Goal: Task Accomplishment & Management: Complete application form

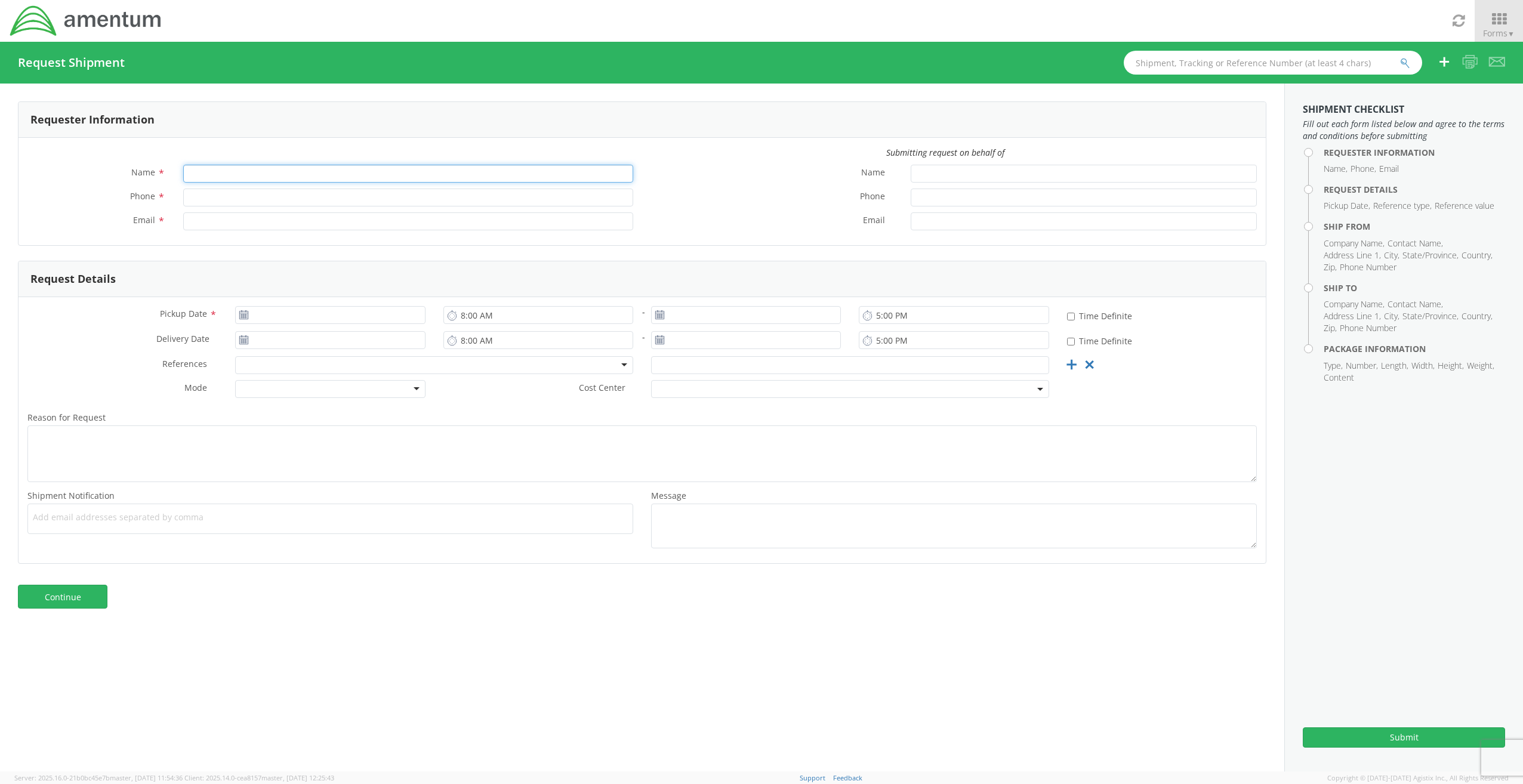
click at [292, 177] on input "Name *" at bounding box center [408, 173] width 450 height 17
type input "[PERSON_NAME]"
type input "4435273494"
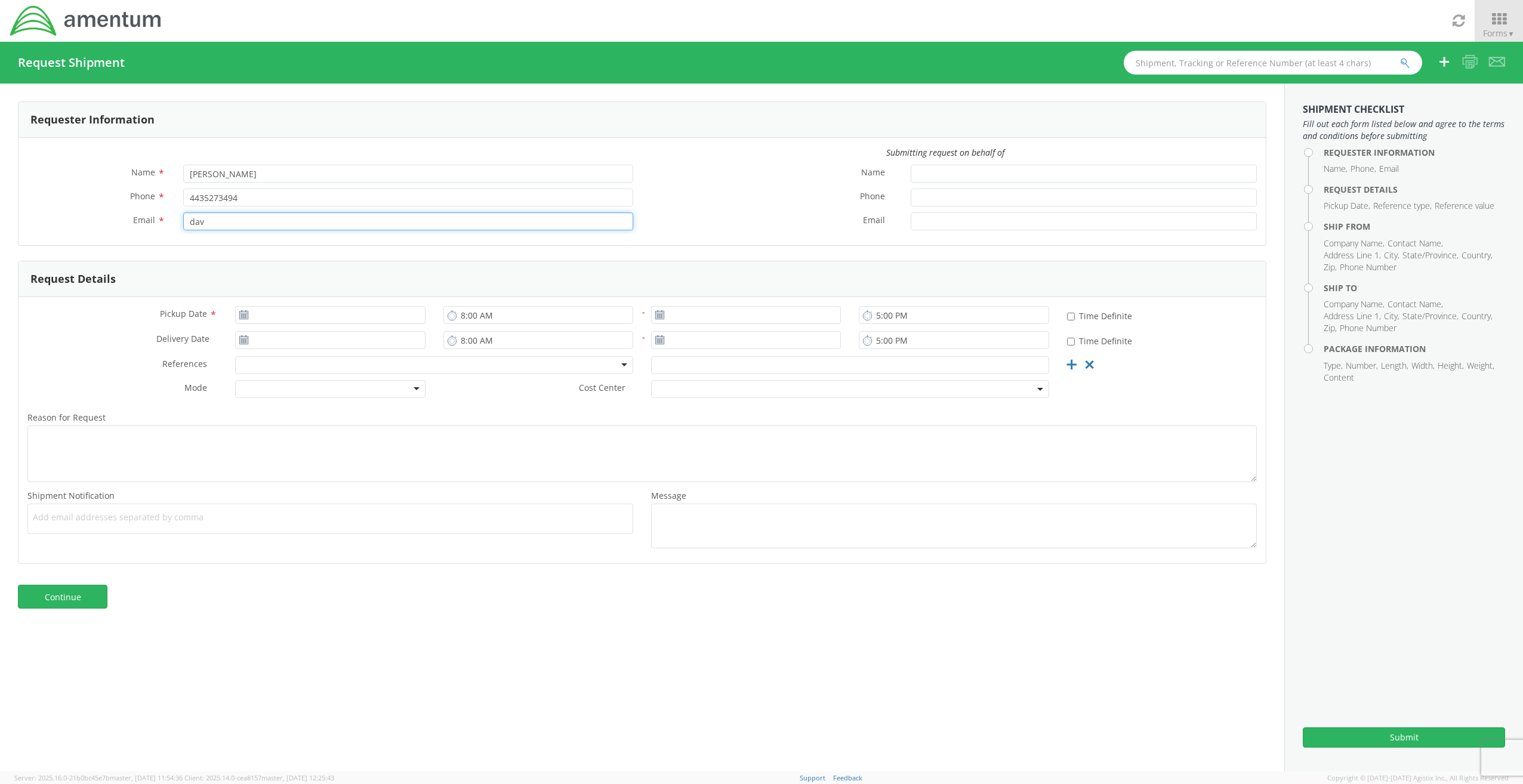
type input "[PERSON_NAME][EMAIL_ADDRESS][PERSON_NAME][DOMAIN_NAME]"
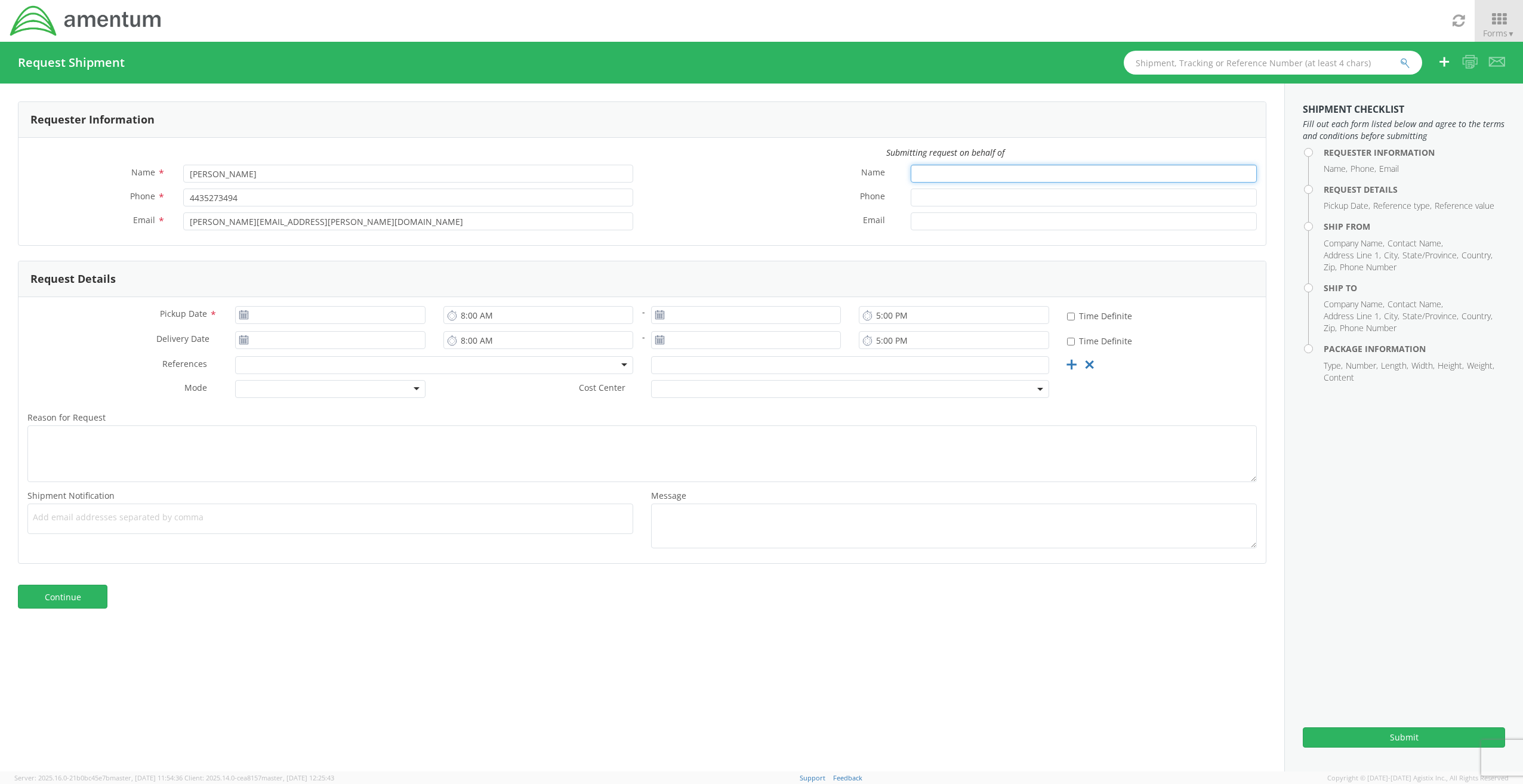
type input "[PERSON_NAME]"
type input "[PHONE_NUMBER]"
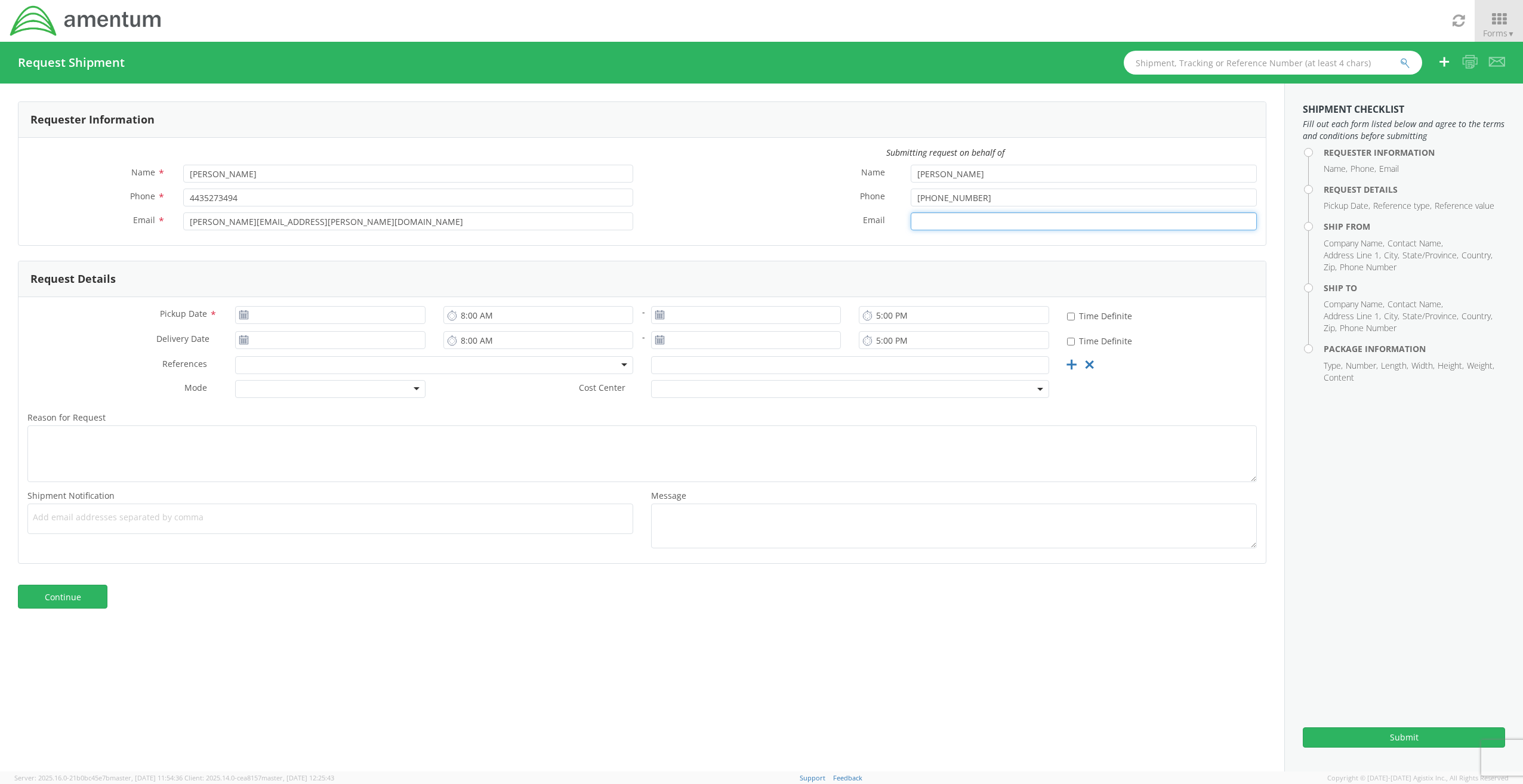
type input "[EMAIL_ADDRESS][DOMAIN_NAME]"
type input "[DATE]"
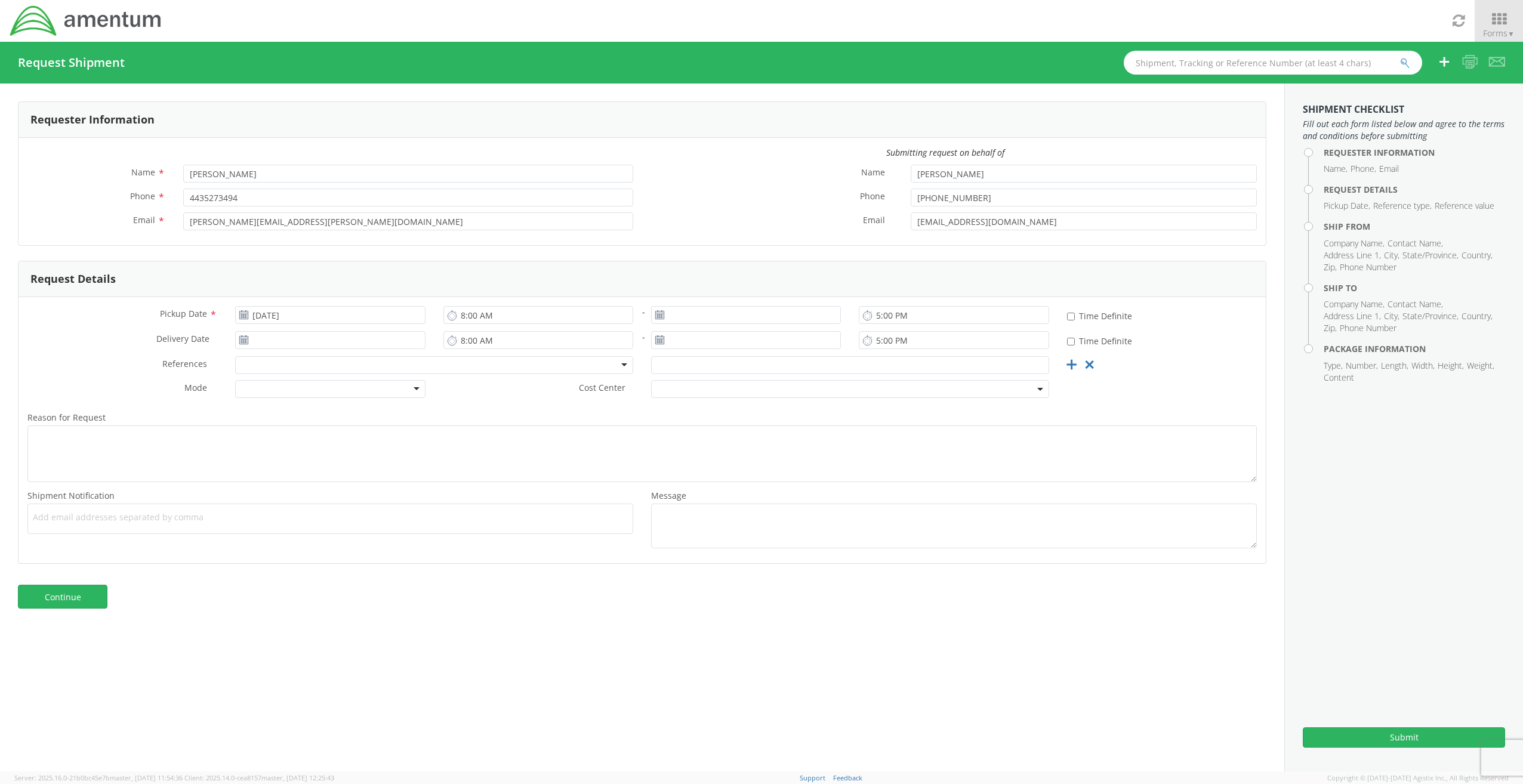
type input "[EMAIL_ADDRESS][DOMAIN_NAME]"
type input "[DATE]"
type input "[EMAIL_ADDRESS][DOMAIN_NAME]"
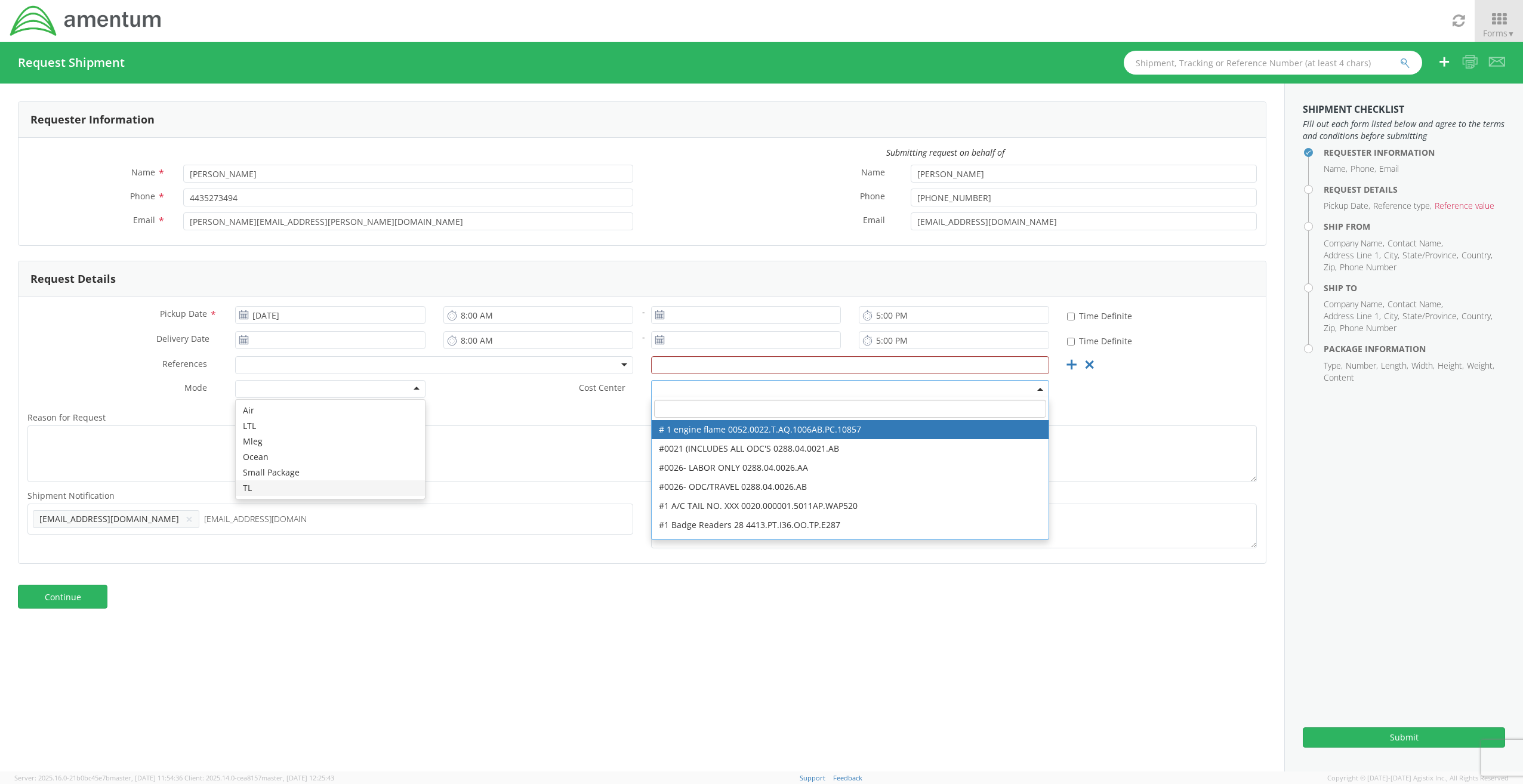
click at [413, 566] on div "Requester Information Submitting request on behalf of Name * [PERSON_NAME] Phon…" at bounding box center [642, 427] width 1285 height 688
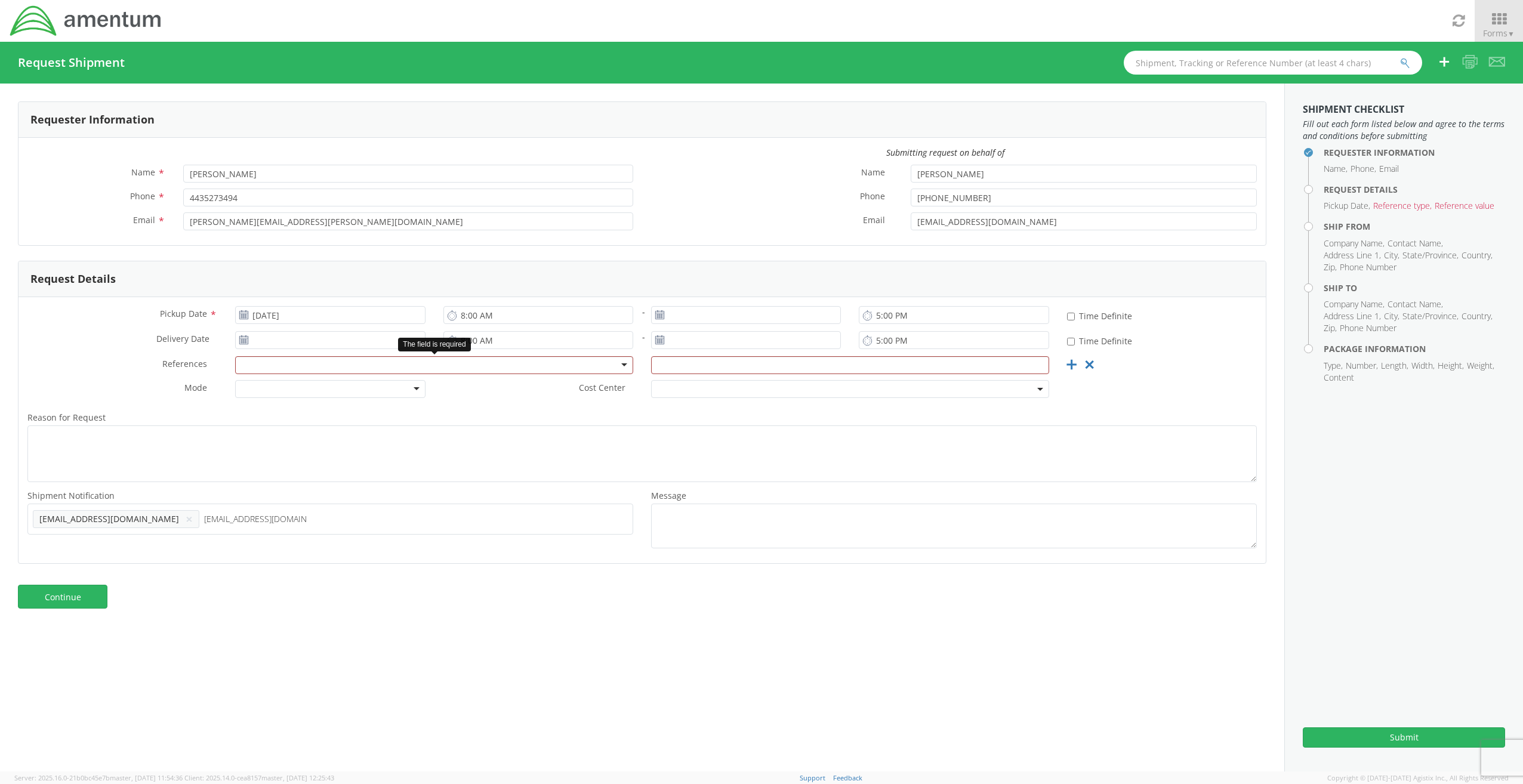
click at [575, 370] on div at bounding box center [434, 365] width 398 height 17
click at [382, 367] on div at bounding box center [434, 365] width 398 height 17
type input "proje"
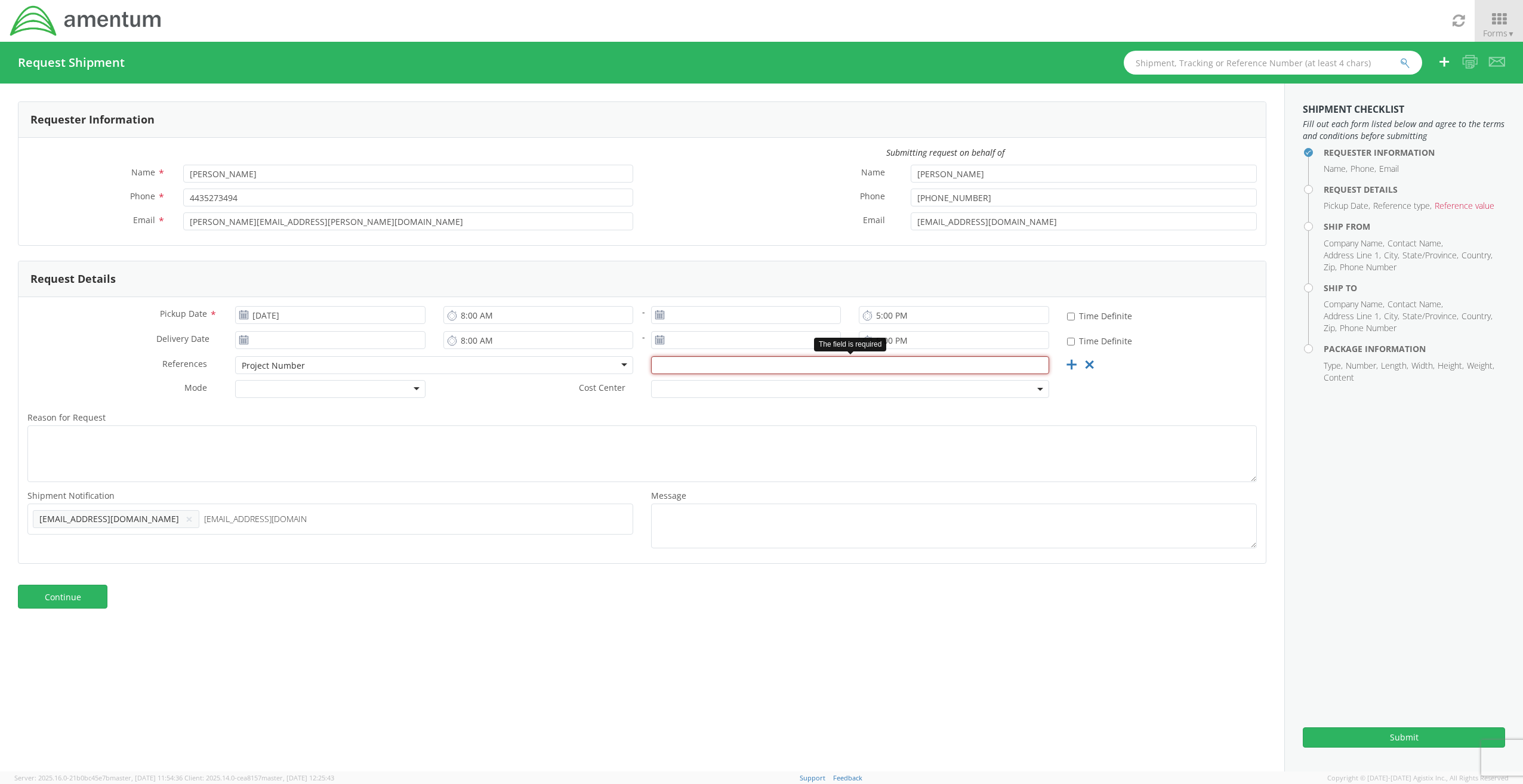
click at [687, 373] on input "text" at bounding box center [850, 365] width 398 height 17
paste input "ADMN.100195.STNDA"
type input "ADMN.100195.STNDA"
click at [83, 602] on link "Continue" at bounding box center [62, 597] width 89 height 24
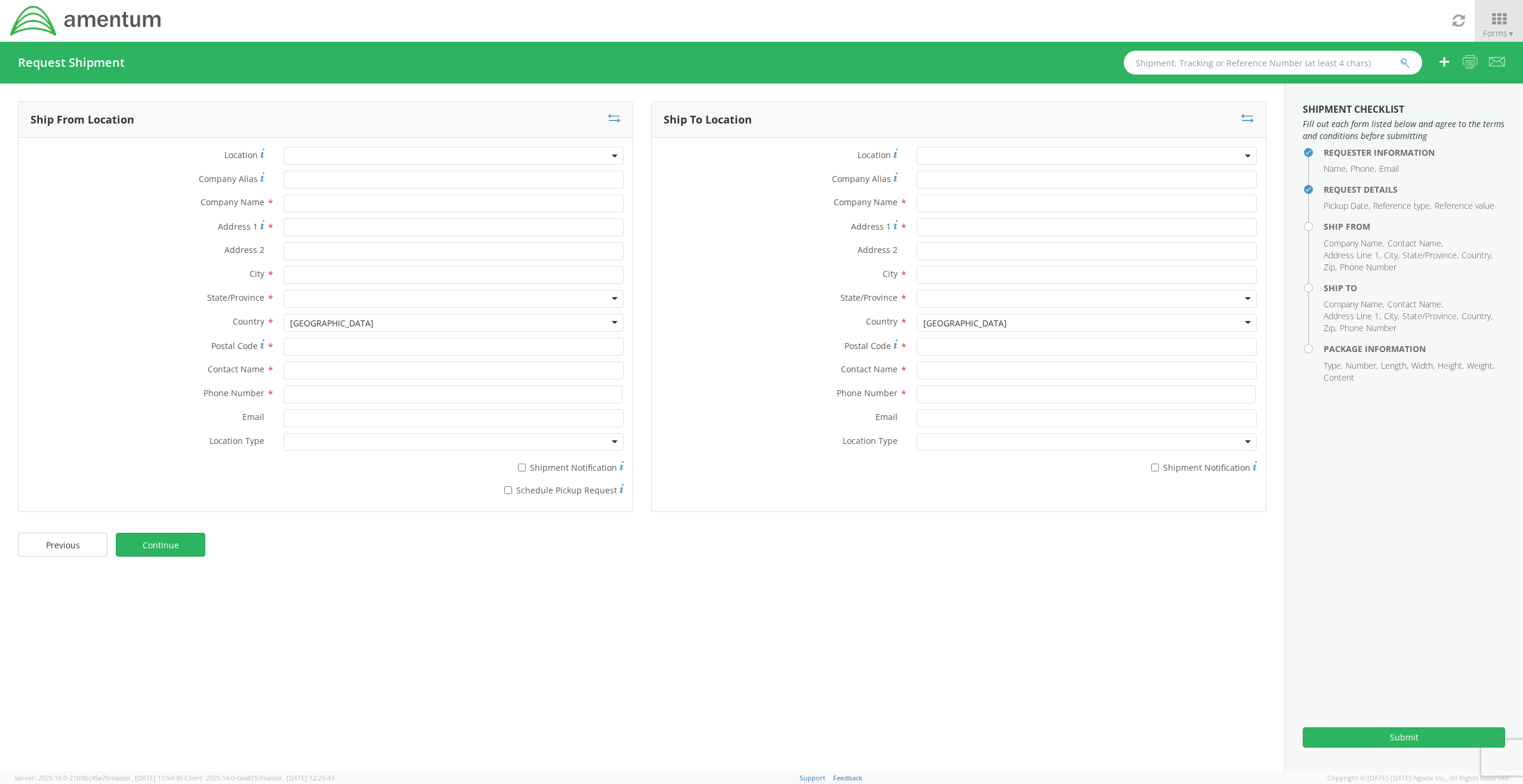
click at [323, 156] on span at bounding box center [453, 155] width 340 height 17
click at [136, 212] on div "Company Name *" at bounding box center [325, 202] width 614 height 17
click at [320, 202] on input "text" at bounding box center [453, 202] width 340 height 17
type input "PAE DESIGN & FACILITY MANAGEMENT"
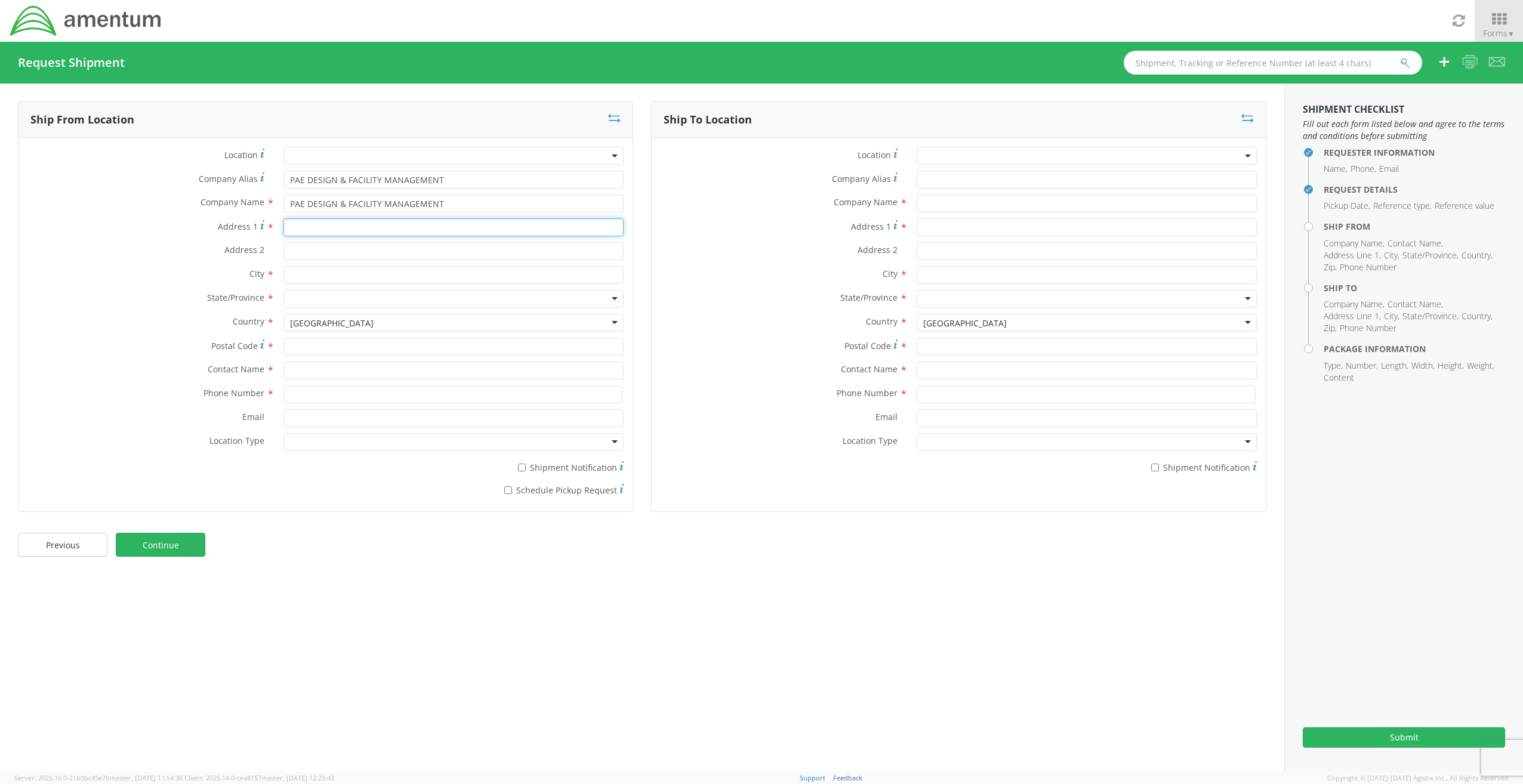
type input "[DATE] [PERSON_NAME], Minato-ku"
type input "PAE Shiba Building 6F"
type input "[GEOGRAPHIC_DATA]"
type input "[PERSON_NAME]"
type input "0343335254"
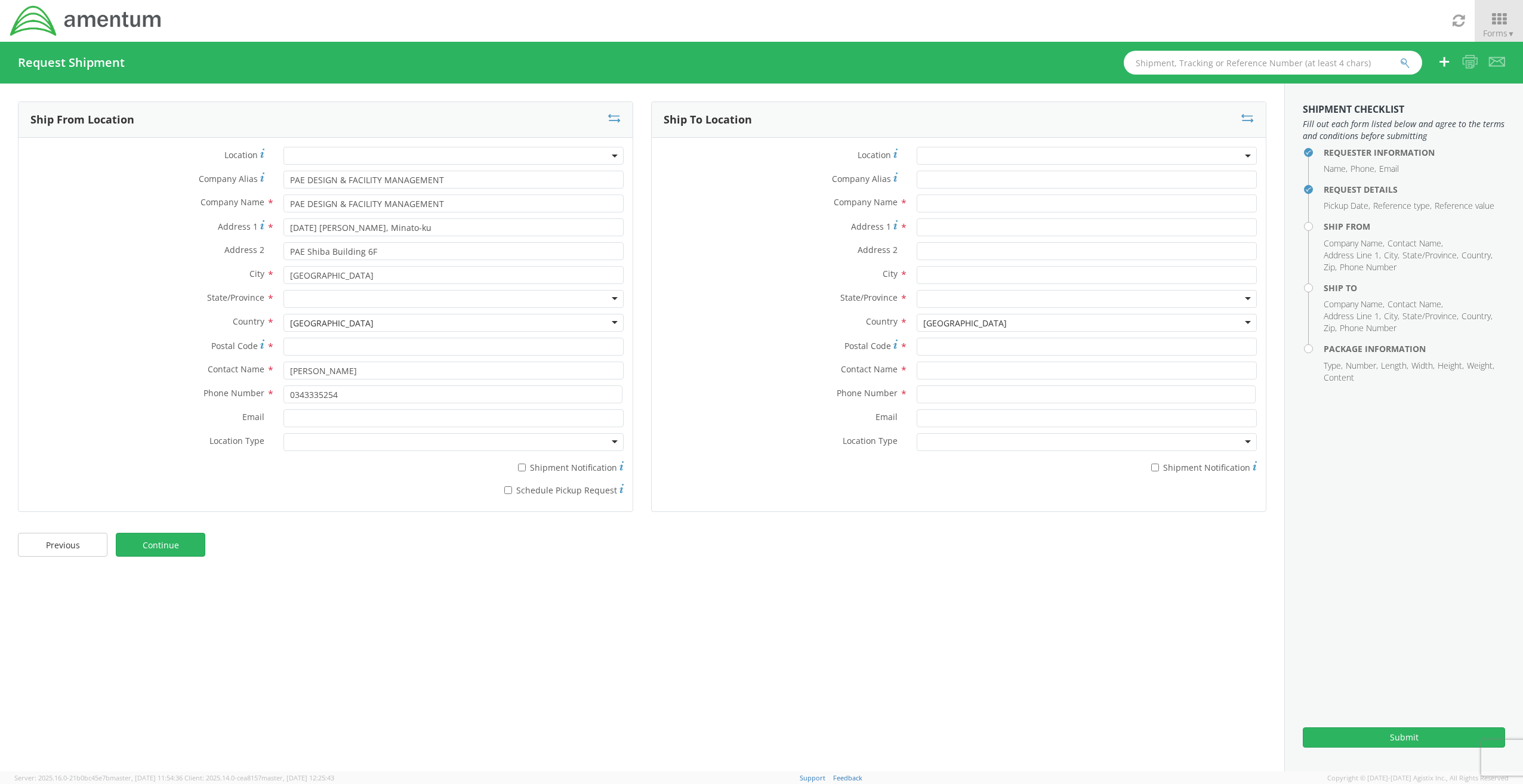
type input "PAE DESIGN & FACILITY MANAGEMENT"
type input "[DATE] [PERSON_NAME], Minato-ku"
type input "PAE Shiba Building 6F"
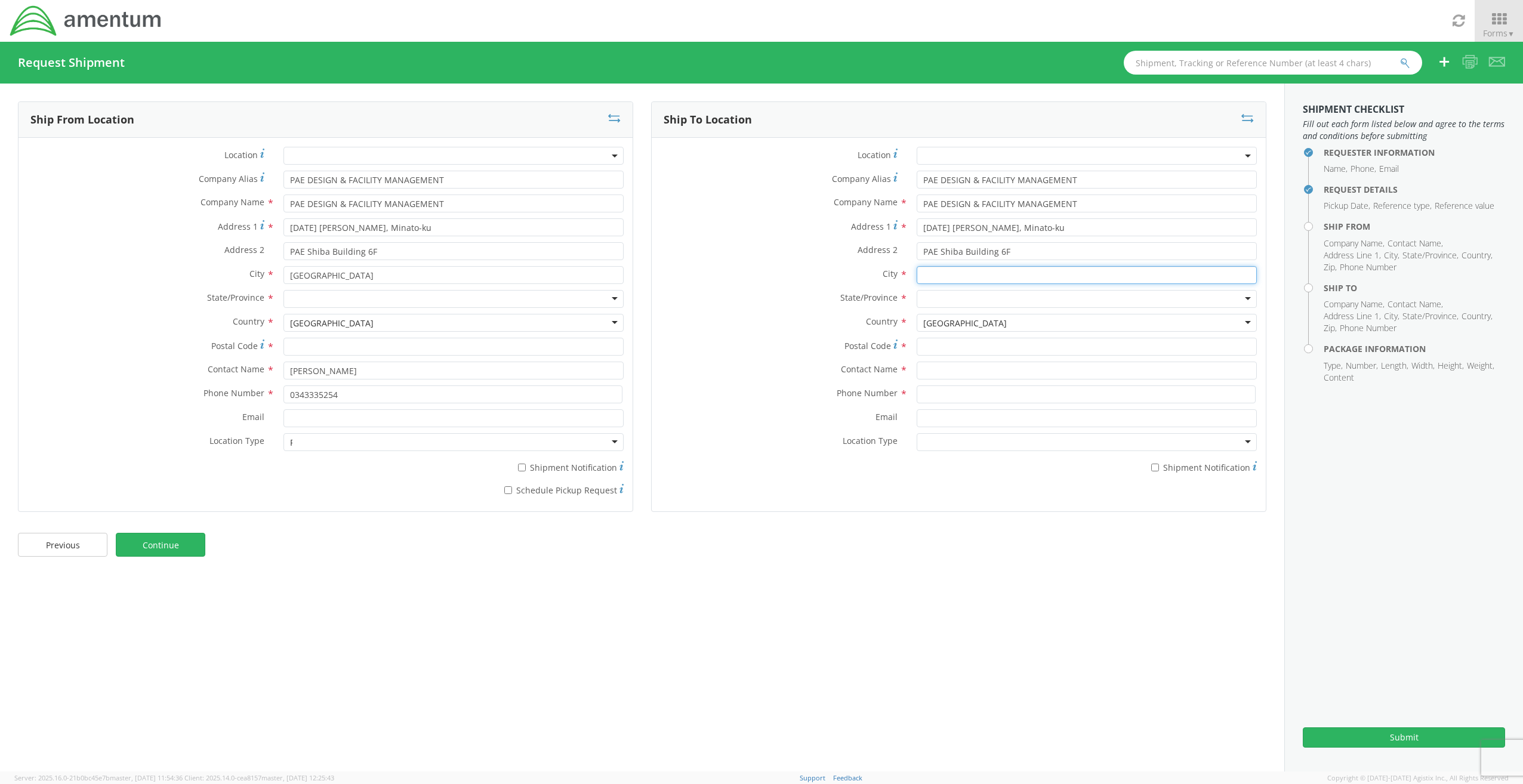
type input "[GEOGRAPHIC_DATA]"
type input "[PERSON_NAME]"
type input "0343335254"
type input "PAE DESIGN & FACILITY MANAGEMENT"
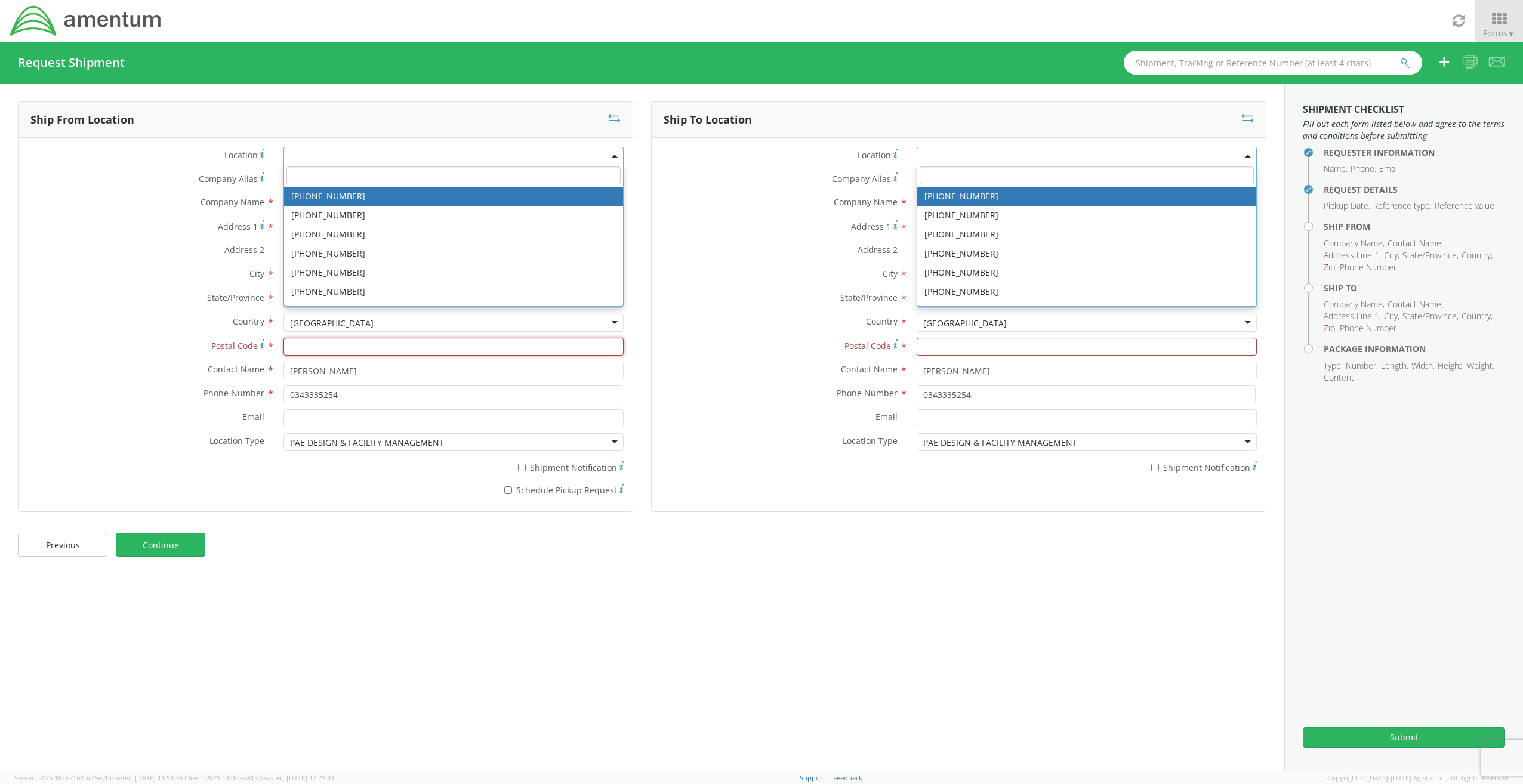
type input "20164"
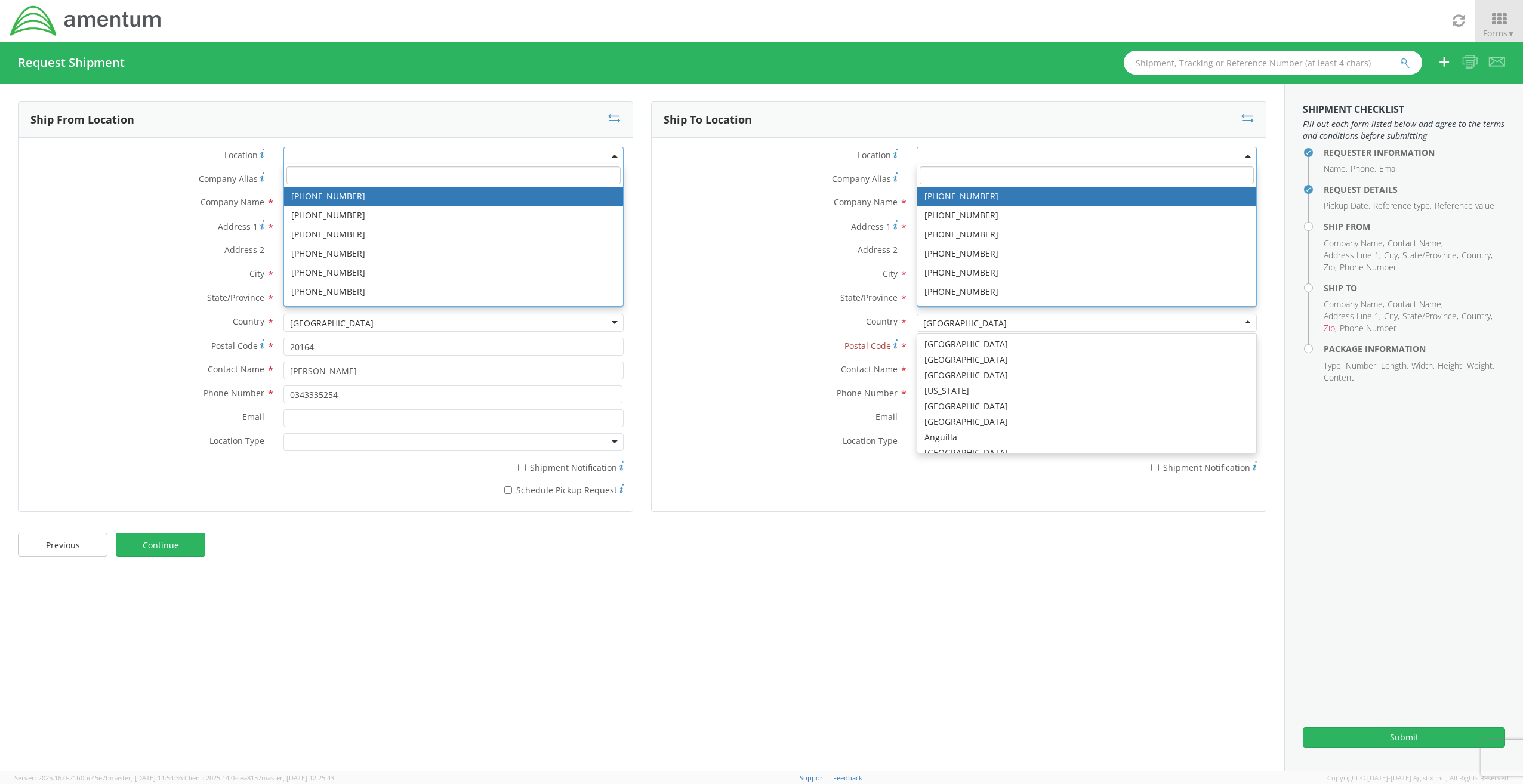
click at [73, 340] on label "Postal Code *" at bounding box center [146, 345] width 256 height 16
click at [283, 340] on input "20164" at bounding box center [453, 346] width 340 height 17
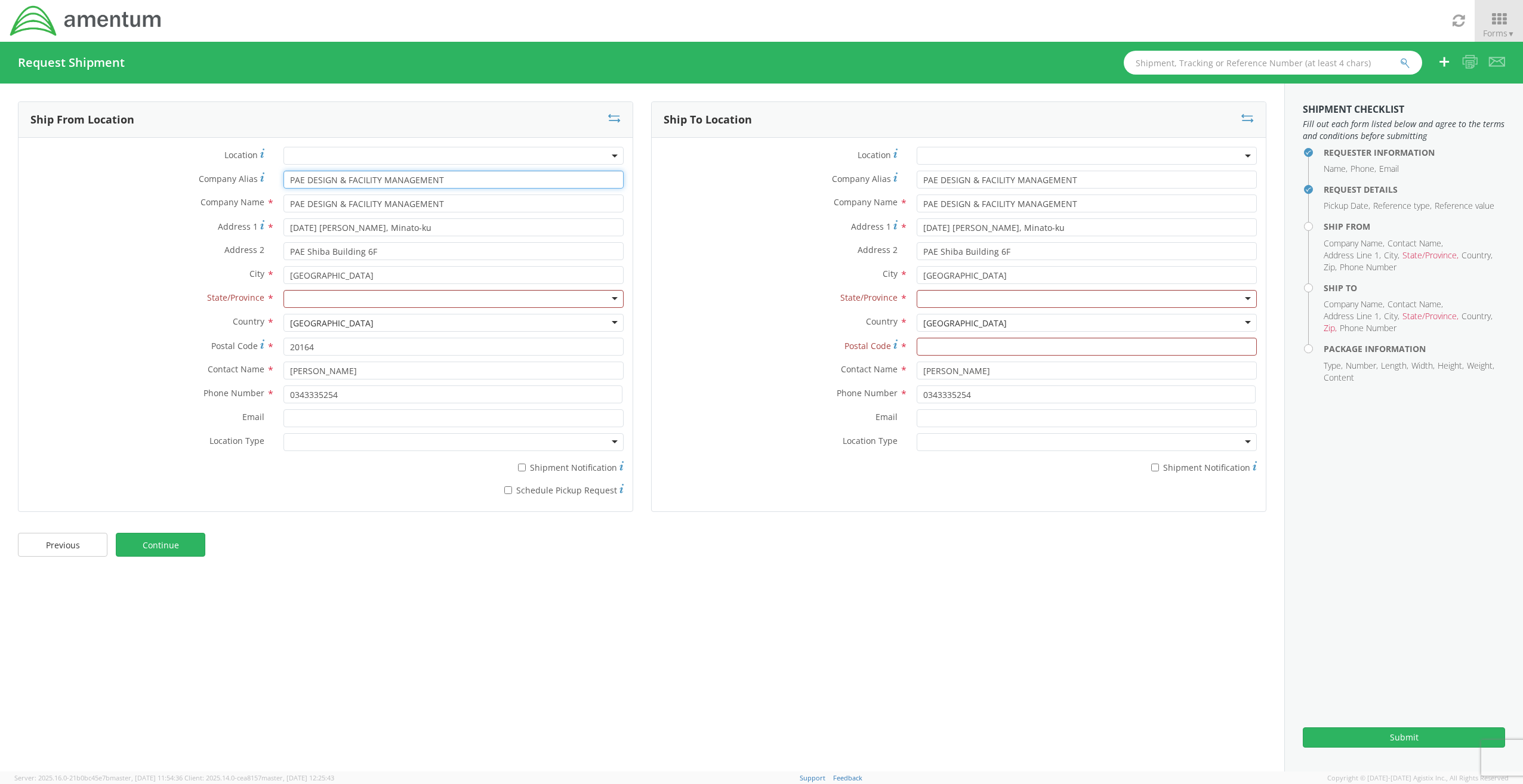
drag, startPoint x: 468, startPoint y: 181, endPoint x: -25, endPoint y: 152, distance: 493.9
click at [0, 152] on html "annexa Batch Shipping Guide Created with Sketch. calendar Created with Sketch." at bounding box center [761, 392] width 1523 height 784
type input "Amentum"
type input "[PERSON_NAME]"
drag, startPoint x: 403, startPoint y: 228, endPoint x: 416, endPoint y: 228, distance: 13.0
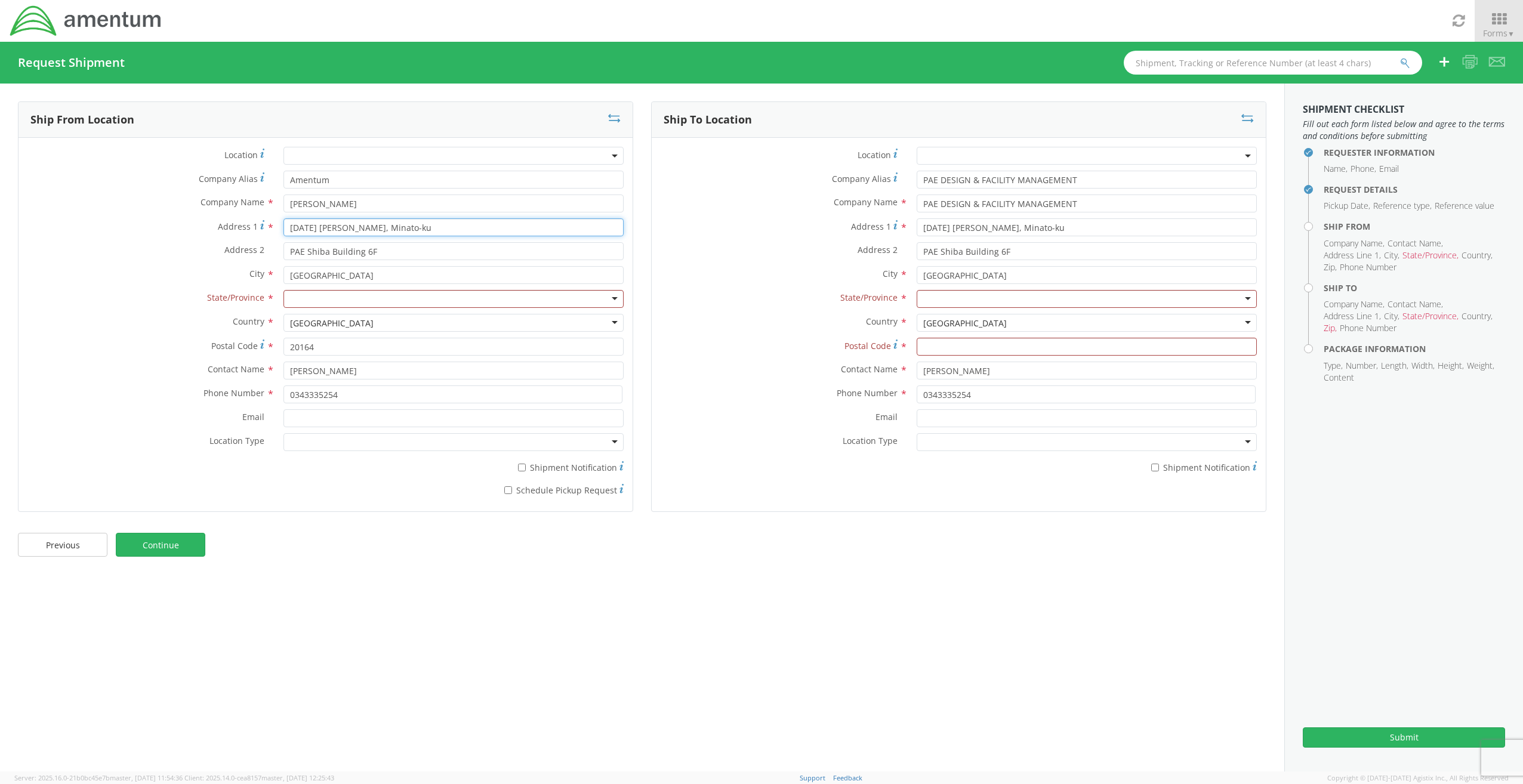
click at [403, 228] on input "[DATE] [PERSON_NAME], Minato-ku" at bounding box center [453, 227] width 340 height 17
paste input "6 Barnswallow Ct"
type input "16 Barnswallow Ct"
drag, startPoint x: 392, startPoint y: 251, endPoint x: 123, endPoint y: 234, distance: 269.5
click at [127, 230] on div "Location * Company Alias * Amentum Company Name * [PERSON_NAME] Address 1 * [GE…" at bounding box center [325, 324] width 614 height 356
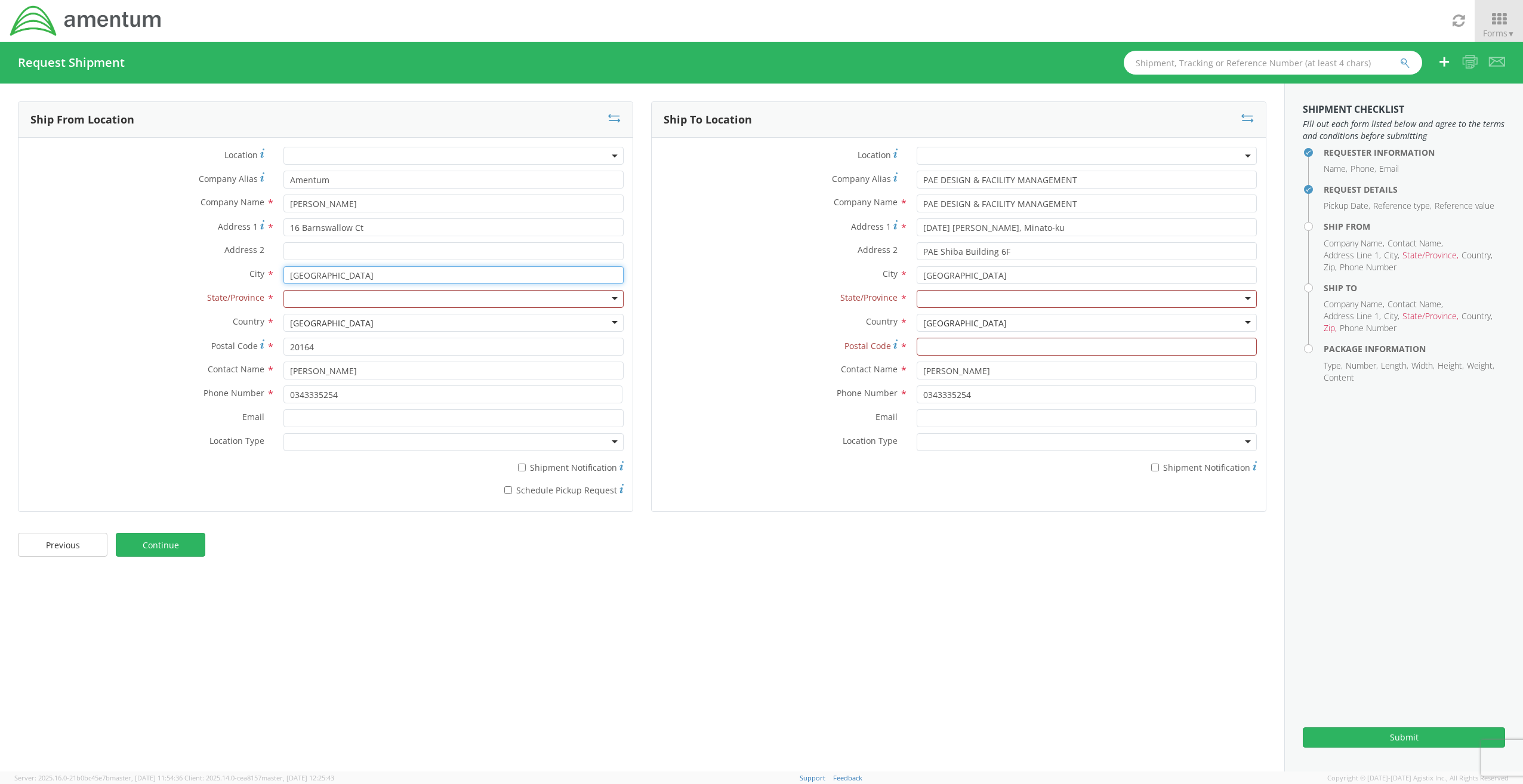
drag, startPoint x: 289, startPoint y: 272, endPoint x: 127, endPoint y: 266, distance: 162.1
click at [147, 264] on div "Location * Company Alias * Amentum Company Name * [PERSON_NAME] Address 1 * [GE…" at bounding box center [325, 324] width 614 height 356
type input "Sterling"
click at [313, 302] on div at bounding box center [453, 298] width 340 height 17
type input "virgini"
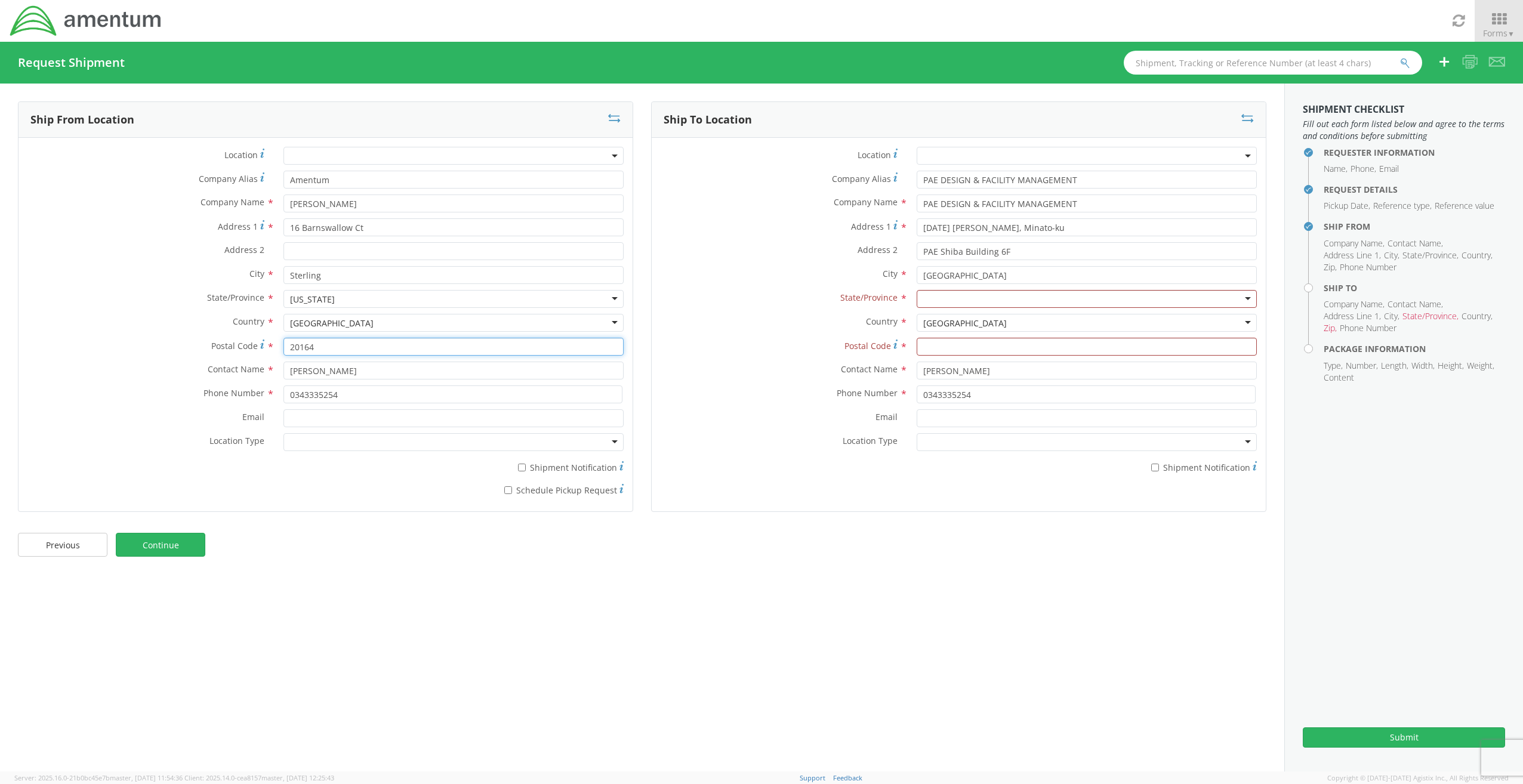
drag, startPoint x: 331, startPoint y: 346, endPoint x: 0, endPoint y: 297, distance: 334.6
click at [43, 302] on div "Location * Company Alias * Amentum Company Name * [PERSON_NAME] Address 1 * [GE…" at bounding box center [325, 324] width 614 height 356
click at [538, 366] on input "[PERSON_NAME]" at bounding box center [453, 370] width 340 height 17
drag, startPoint x: 386, startPoint y: 373, endPoint x: 226, endPoint y: 358, distance: 160.7
click at [227, 358] on div "Location * Company Alias * Amentum Company Name * [PERSON_NAME] Address 1 * [GE…" at bounding box center [325, 324] width 614 height 356
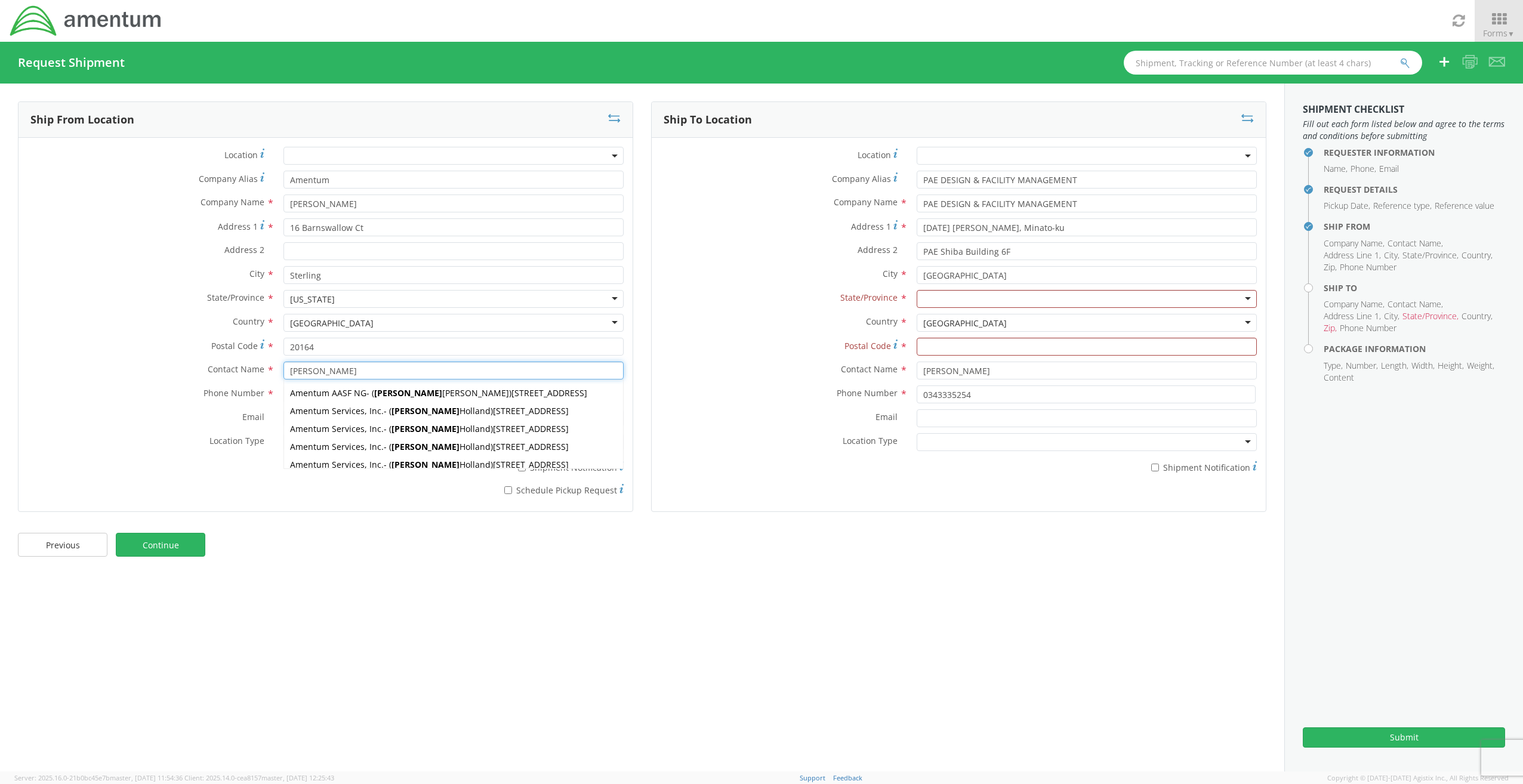
type input "[PERSON_NAME]"
type input "20164"
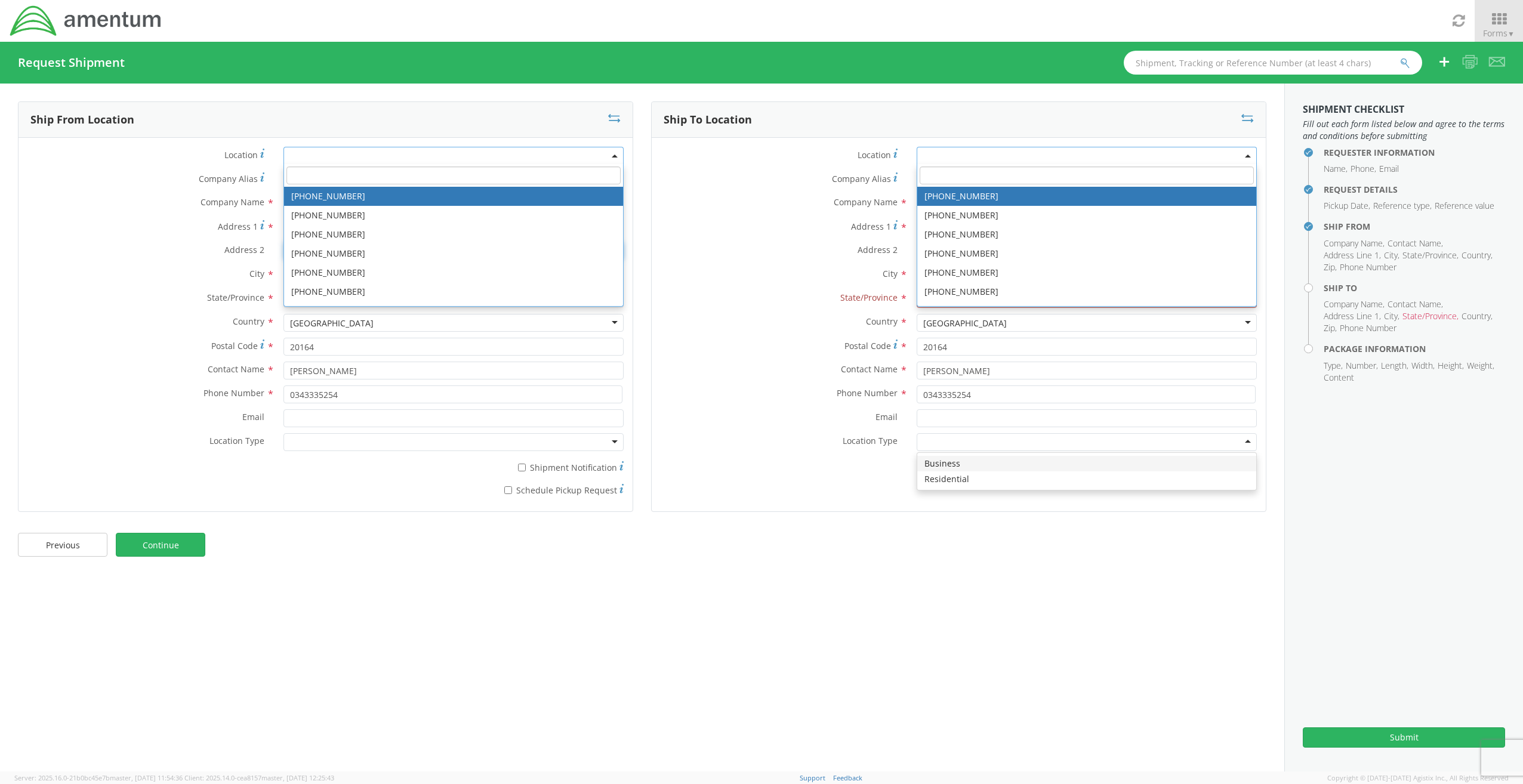
type input "PAE Shiba Building 6F"
click at [488, 566] on div "Previous Continue" at bounding box center [642, 550] width 1285 height 47
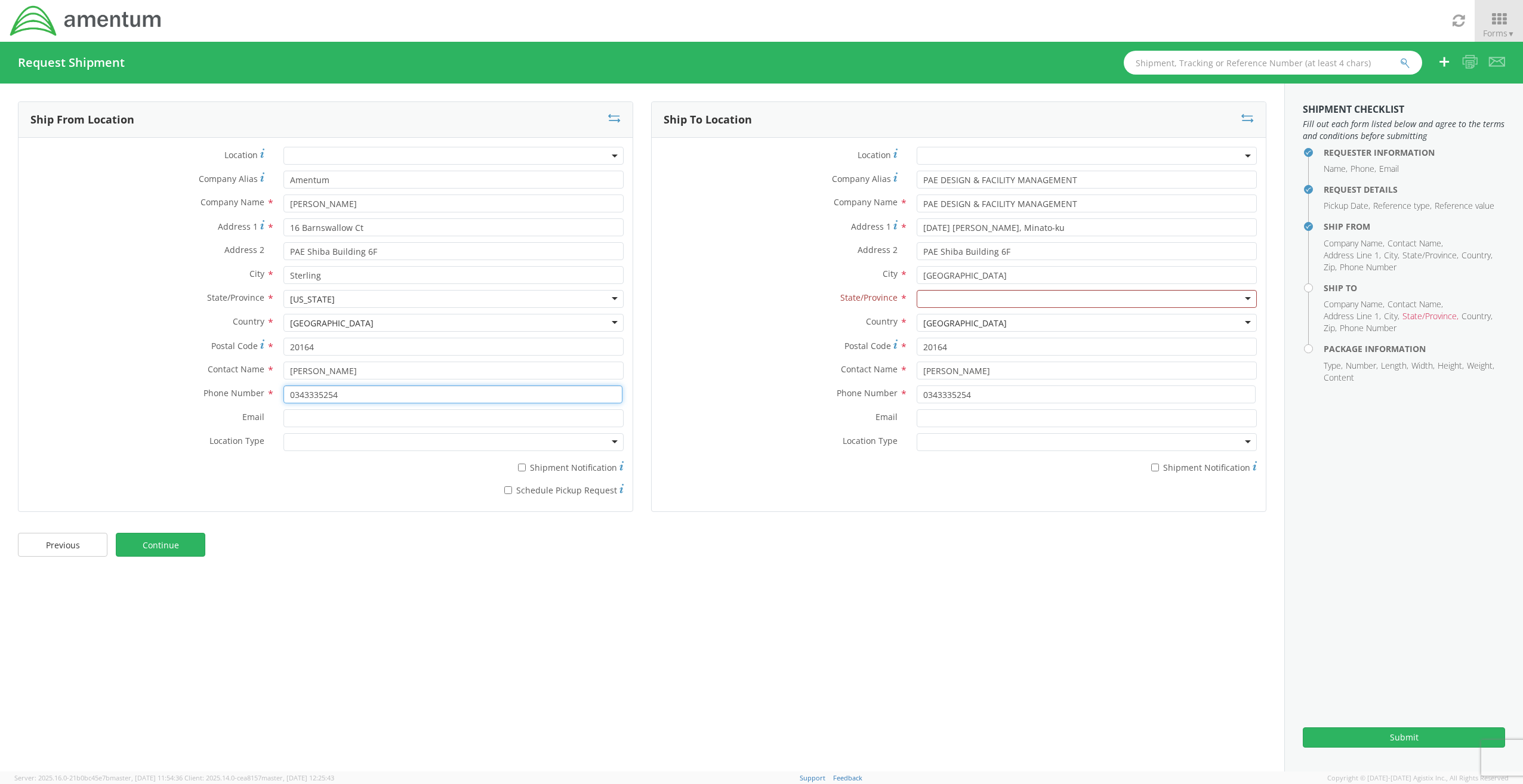
drag, startPoint x: 378, startPoint y: 402, endPoint x: 93, endPoint y: 371, distance: 286.7
click at [107, 361] on div "Location * Company Alias * Amentum Company Name * [PERSON_NAME] Address 1 * [GE…" at bounding box center [325, 324] width 614 height 356
drag, startPoint x: 312, startPoint y: 234, endPoint x: 105, endPoint y: 232, distance: 207.0
click at [110, 230] on div "Location * Company Alias * Amentum Company Name * [PERSON_NAME] Address 1 * [GE…" at bounding box center [325, 324] width 614 height 356
drag, startPoint x: 363, startPoint y: 394, endPoint x: 68, endPoint y: 385, distance: 295.1
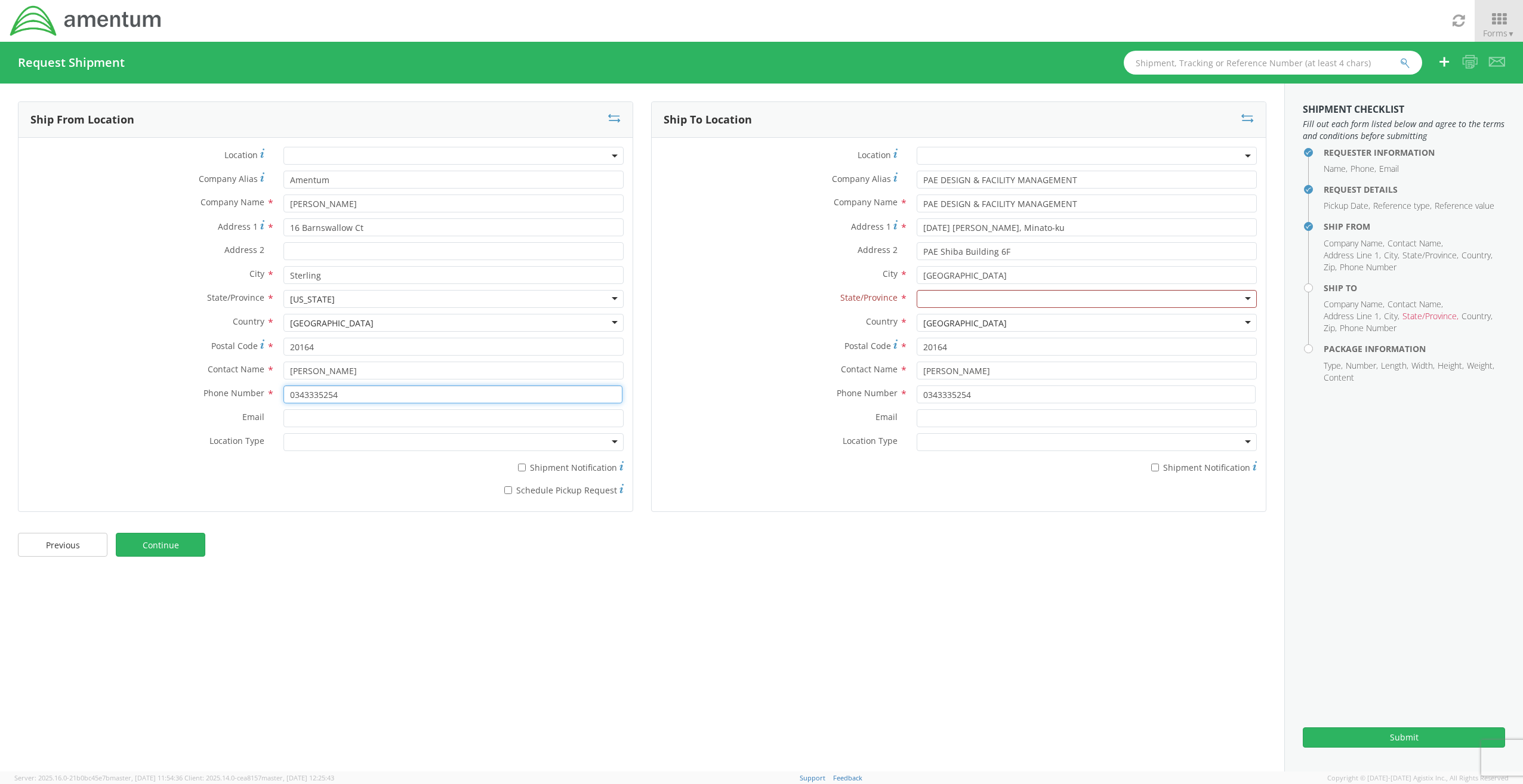
click at [121, 386] on div "Phone Number * 0343335254" at bounding box center [325, 394] width 614 height 17
type input "7249948883"
click at [753, 551] on div "Previous Continue" at bounding box center [642, 550] width 1285 height 47
click at [986, 319] on div "[GEOGRAPHIC_DATA]" at bounding box center [1087, 322] width 340 height 17
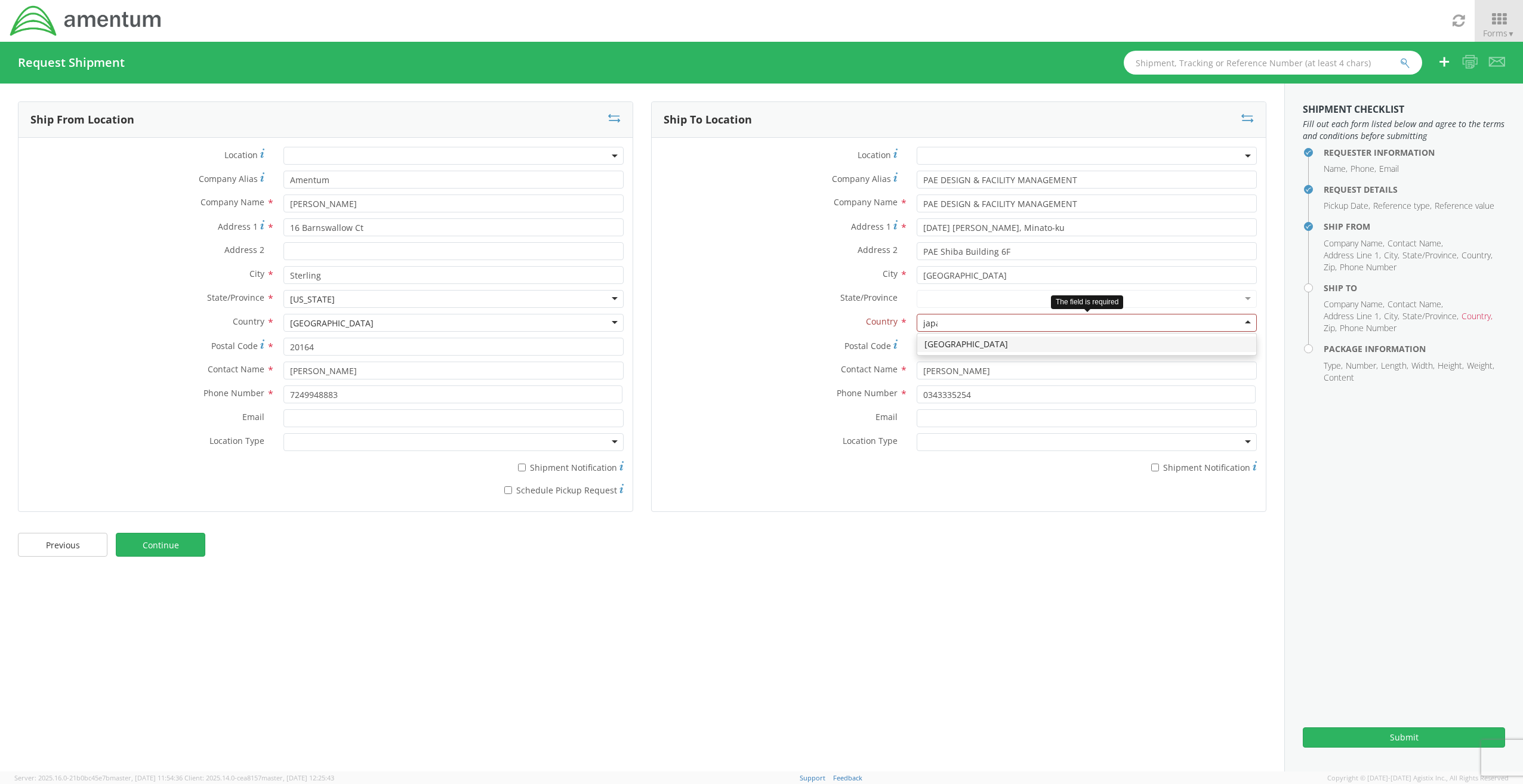
type input "[GEOGRAPHIC_DATA]"
drag, startPoint x: 977, startPoint y: 352, endPoint x: 803, endPoint y: 358, distance: 174.1
click at [825, 357] on div "Postal Code * 20164 Value "20164" isn't valid [GEOGRAPHIC_DATA] zip code. Pleas…" at bounding box center [959, 349] width 614 height 24
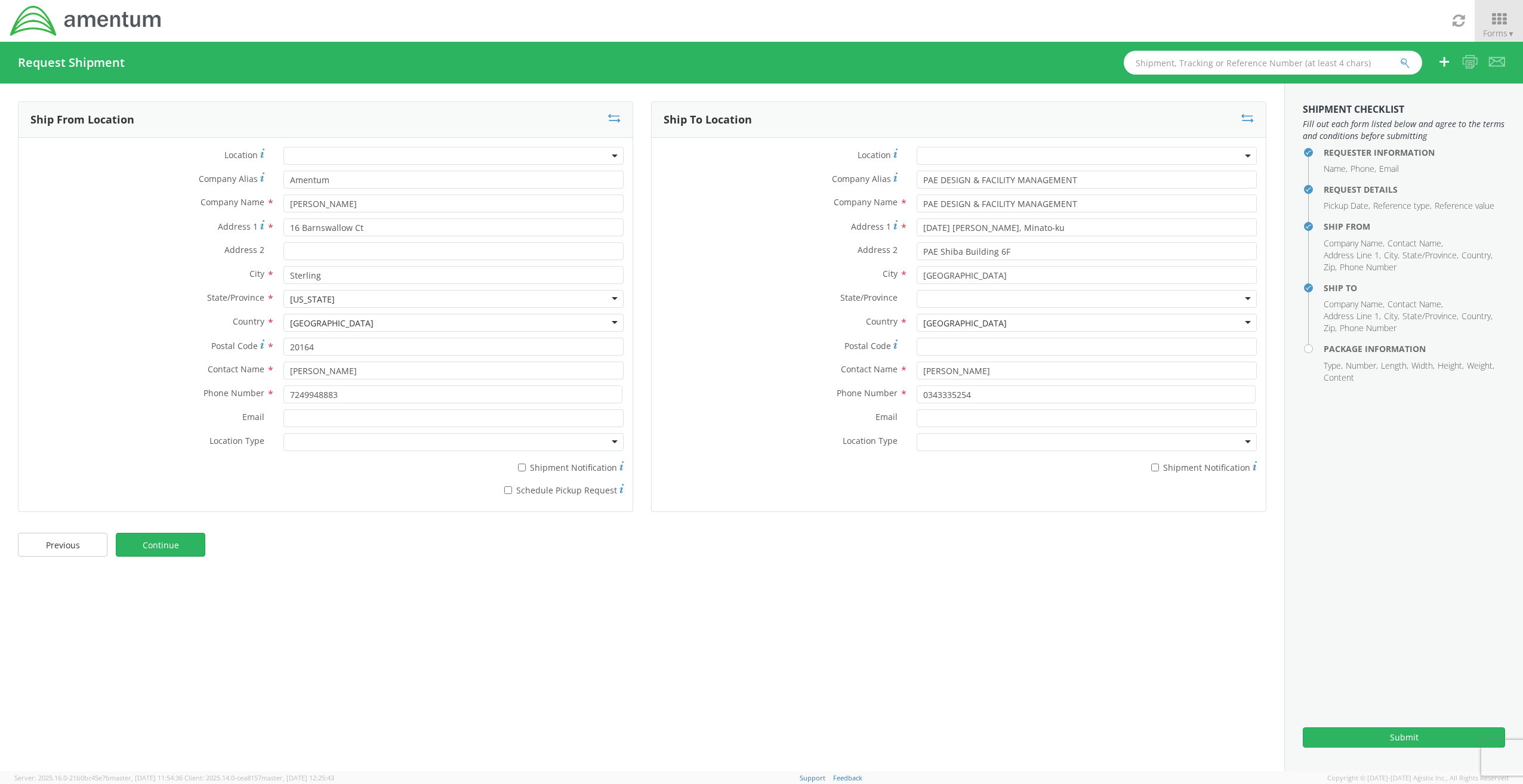
click at [800, 347] on label "Postal Code *" at bounding box center [779, 345] width 256 height 16
click at [917, 347] on input "Postal Code *" at bounding box center [1087, 346] width 340 height 17
click at [934, 506] on div "Ship To Location Location * Company Alias * [GEOGRAPHIC_DATA] DESIGN & FACILITY…" at bounding box center [959, 307] width 615 height 411
drag, startPoint x: 996, startPoint y: 394, endPoint x: 686, endPoint y: 376, distance: 310.5
click at [709, 376] on div "Location * Company Alias * PAE DESIGN & FACILITY MANAGEMENT Company Name * PAE …" at bounding box center [959, 313] width 614 height 333
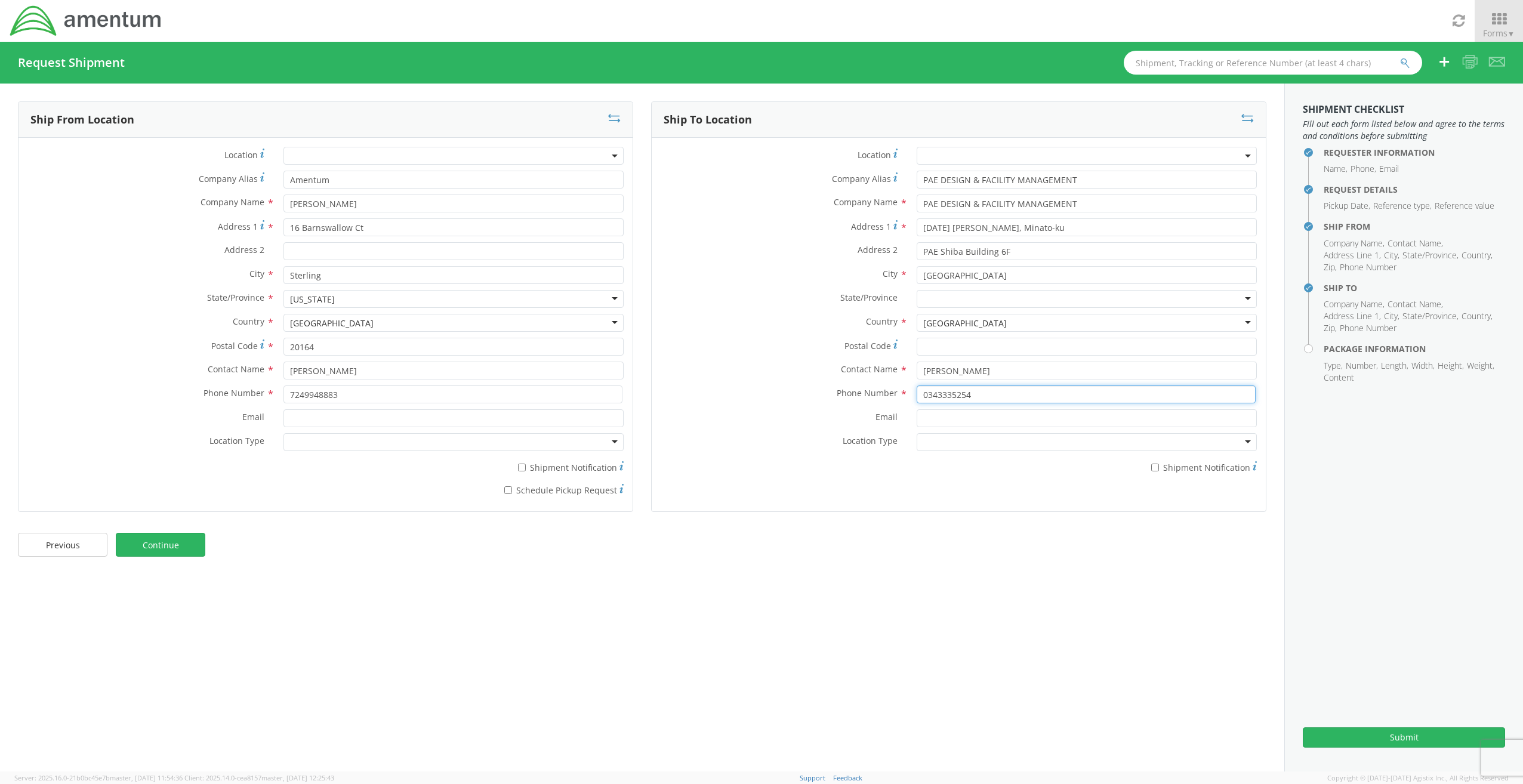
paste input "+81"
type input "[PHONE_NUMBER]"
click at [700, 410] on label "Email *" at bounding box center [779, 417] width 256 height 16
click at [917, 410] on input "Email *" at bounding box center [1087, 417] width 340 height 17
click at [187, 543] on link "Continue" at bounding box center [160, 544] width 89 height 24
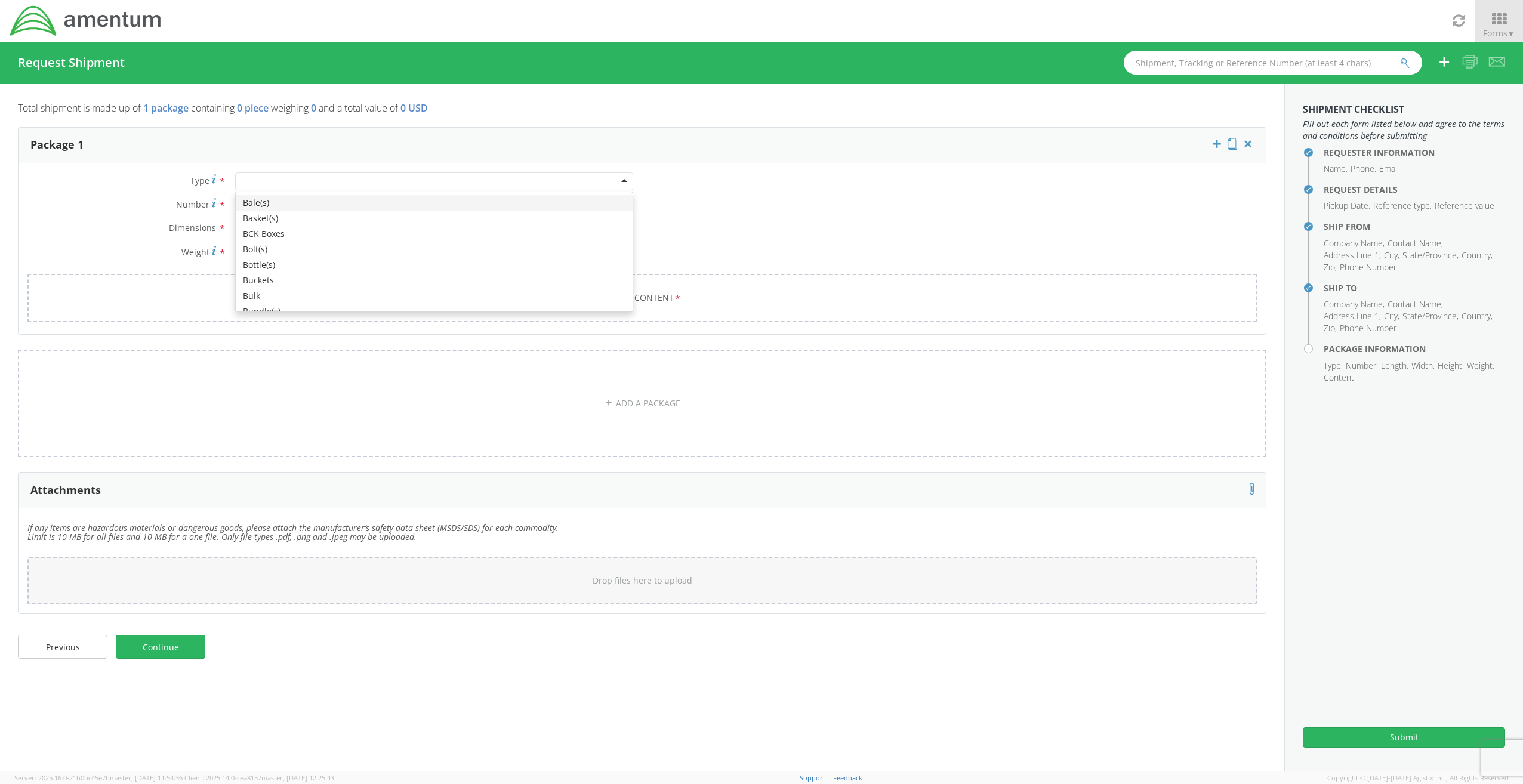
click at [323, 186] on div at bounding box center [434, 181] width 398 height 17
type input "en"
type input "1"
type input "9.5"
type input "12.5"
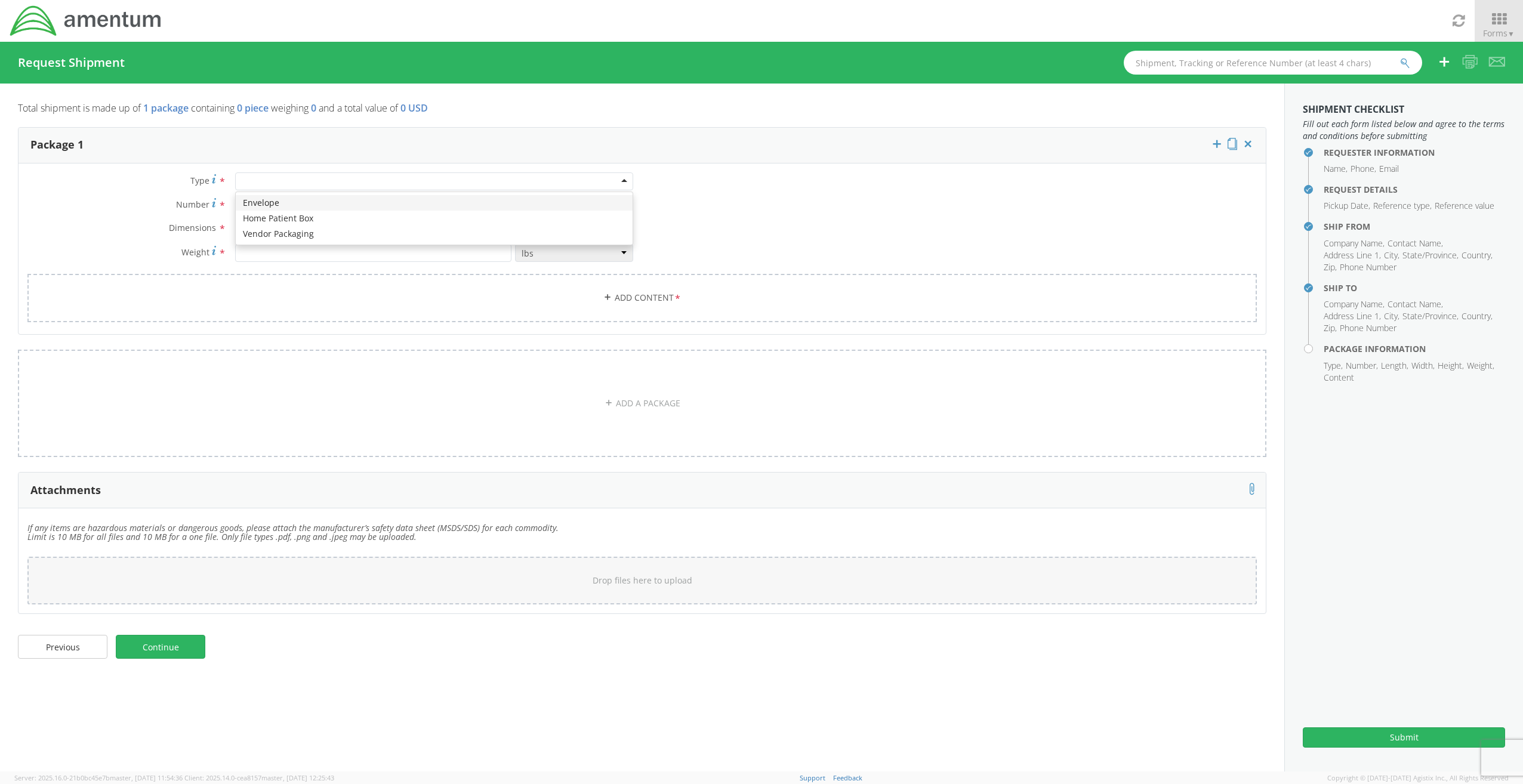
type input "0.25"
click at [270, 261] on input "number" at bounding box center [373, 252] width 277 height 17
type input "3"
type input ".1"
click at [478, 295] on link "Add Content *" at bounding box center [642, 298] width 1230 height 48
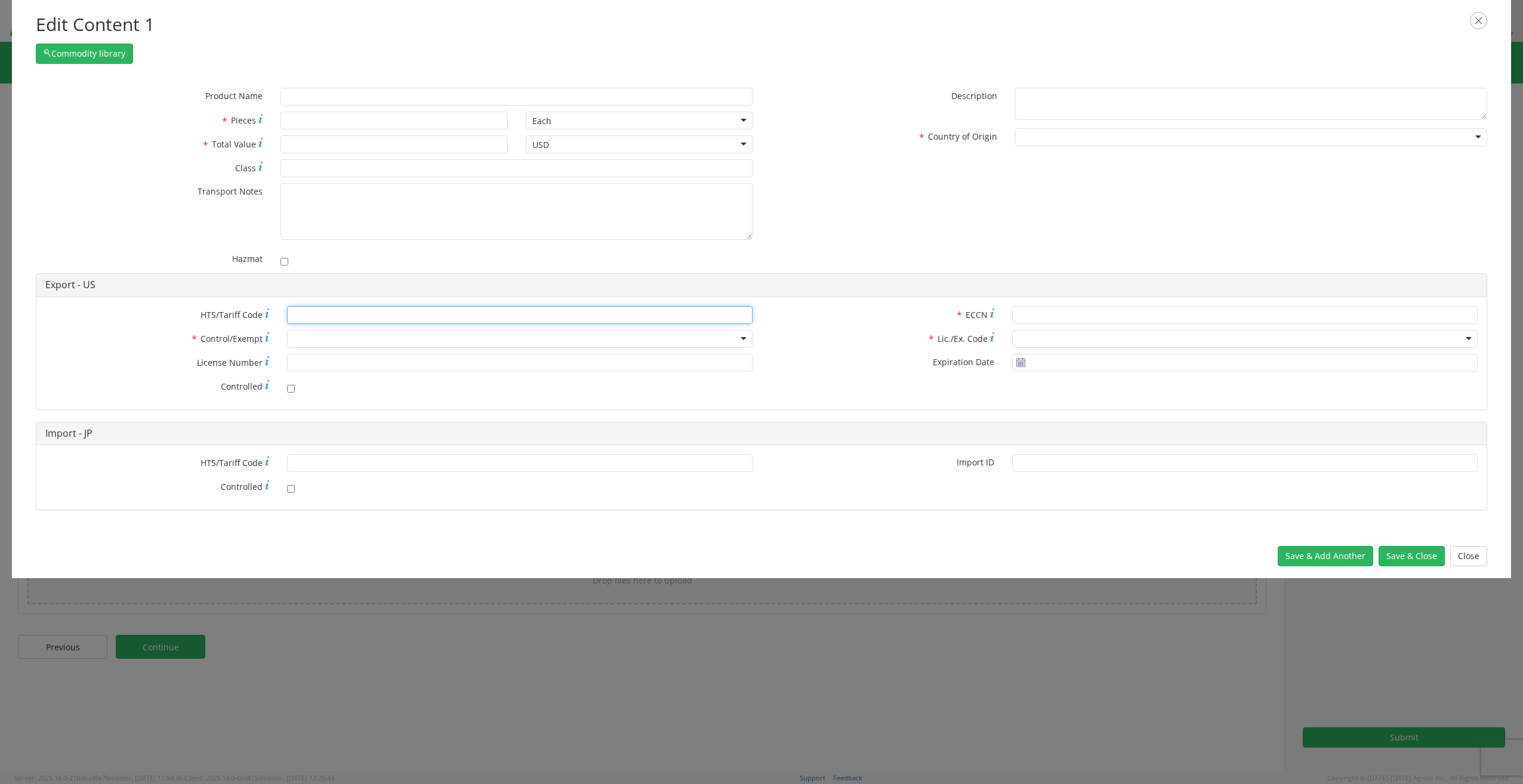
click at [334, 320] on input "* HTS/Tariff Code" at bounding box center [519, 314] width 466 height 17
paste input "0000000000"
type input "0000000000"
click at [1059, 312] on input "* ECCN" at bounding box center [1245, 314] width 466 height 17
paste input "00000"
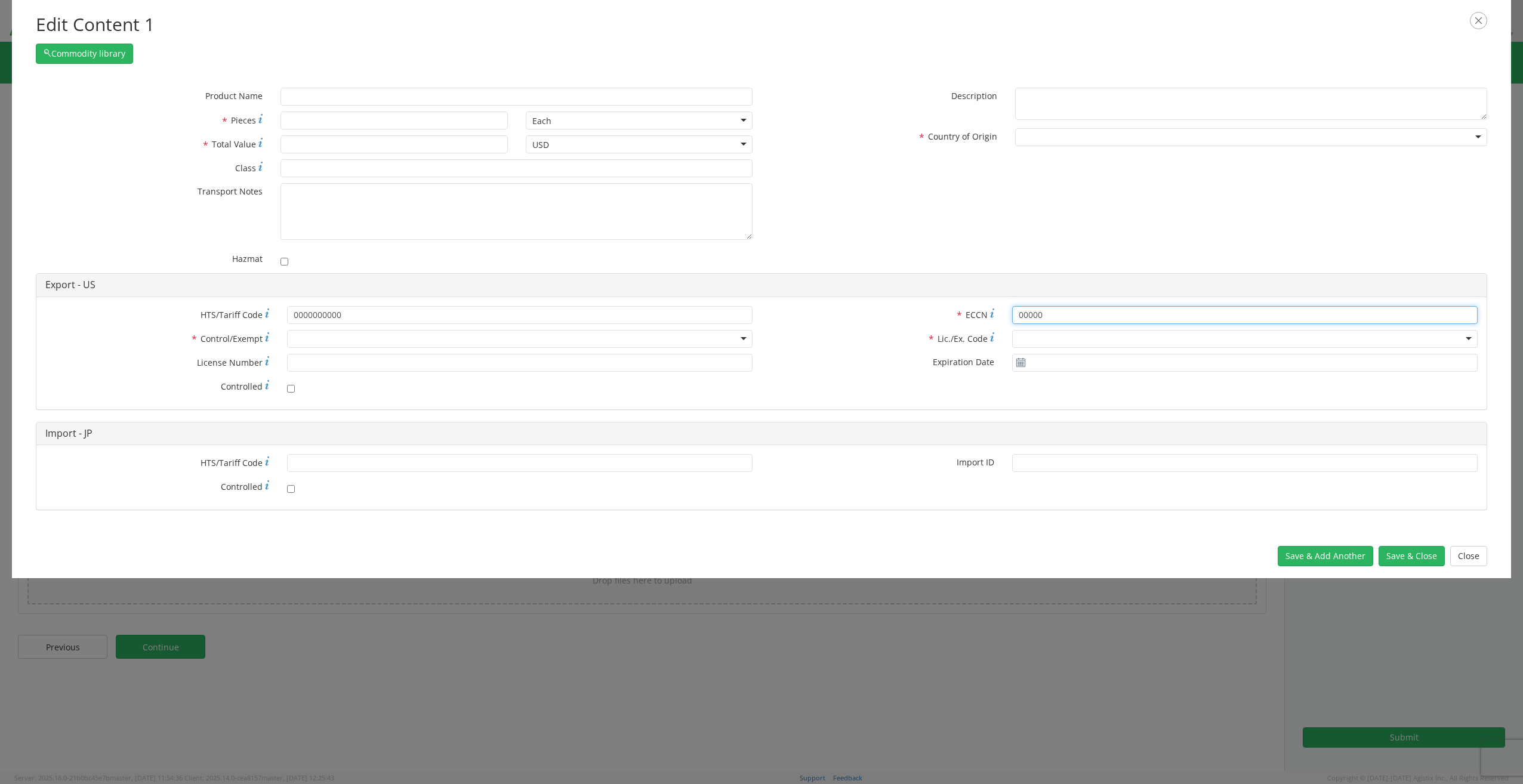
type input "00000"
click at [361, 340] on div at bounding box center [519, 338] width 466 height 17
click at [1057, 342] on div at bounding box center [1245, 338] width 466 height 17
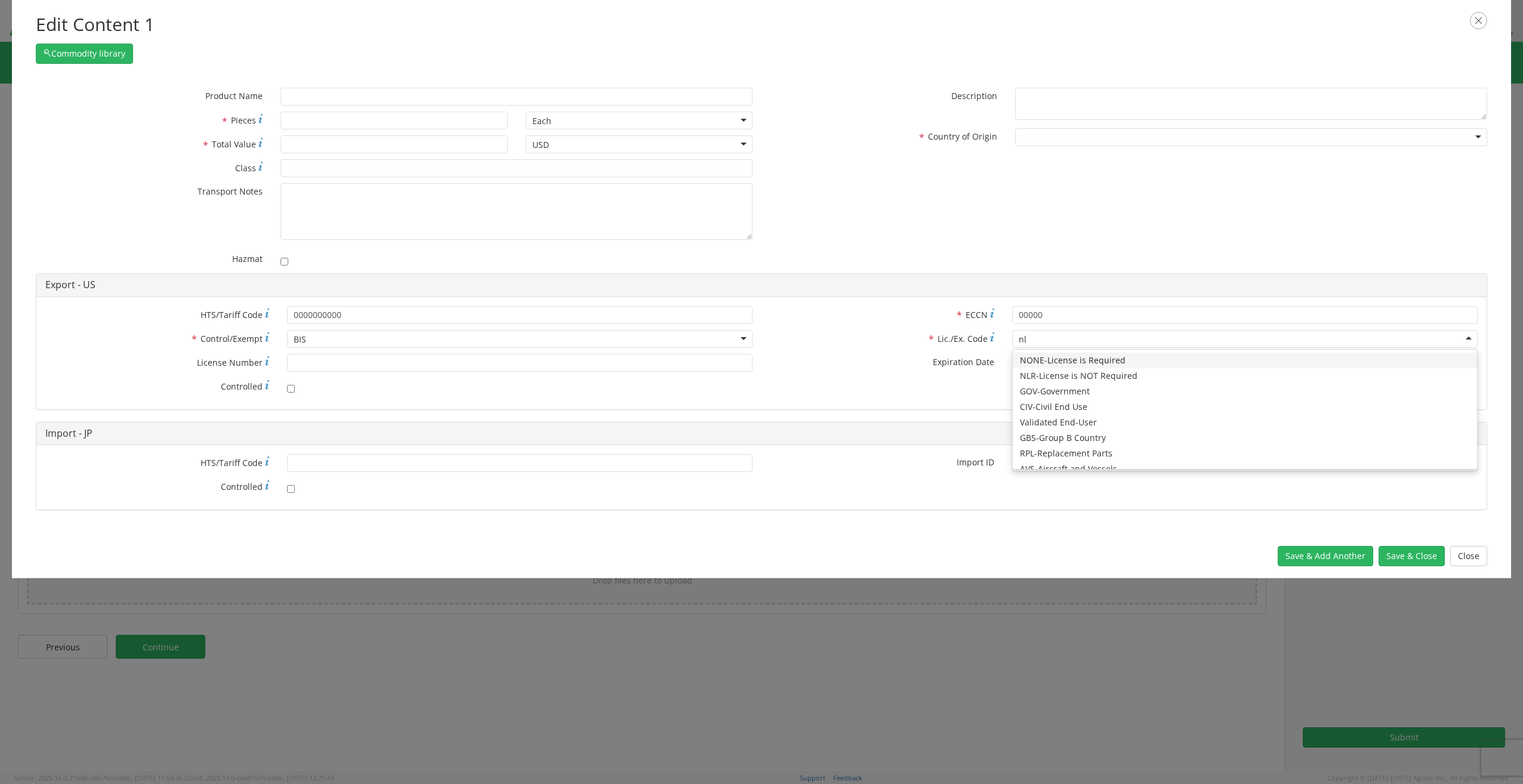
type input "nlr"
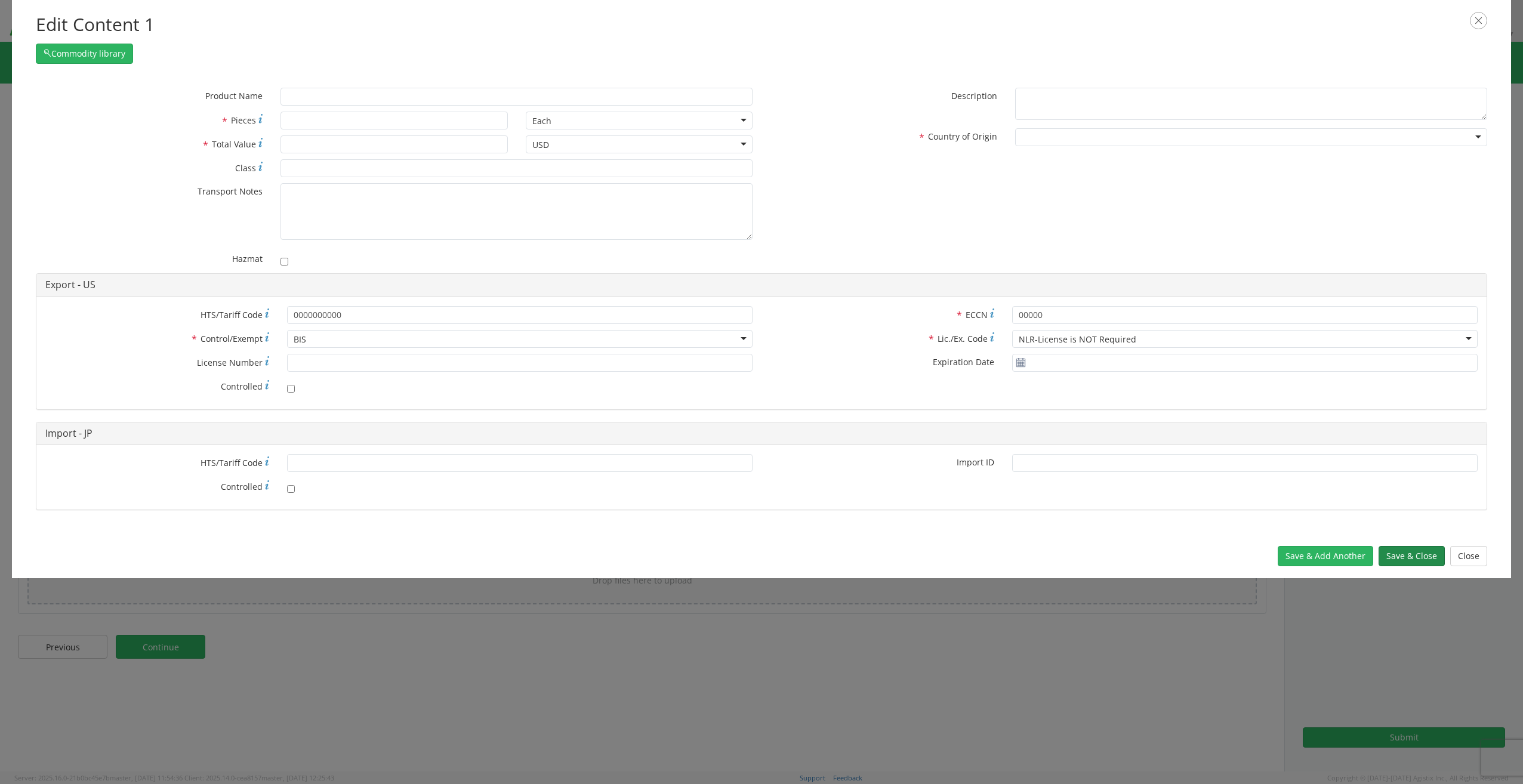
click at [1422, 553] on button "Save & Close" at bounding box center [1411, 556] width 66 height 20
click at [1046, 147] on div "* Country of Origin [GEOGRAPHIC_DATA] [GEOGRAPHIC_DATA] [GEOGRAPHIC_DATA] [US_S…" at bounding box center [1130, 140] width 735 height 24
click at [1051, 137] on div at bounding box center [1251, 137] width 472 height 17
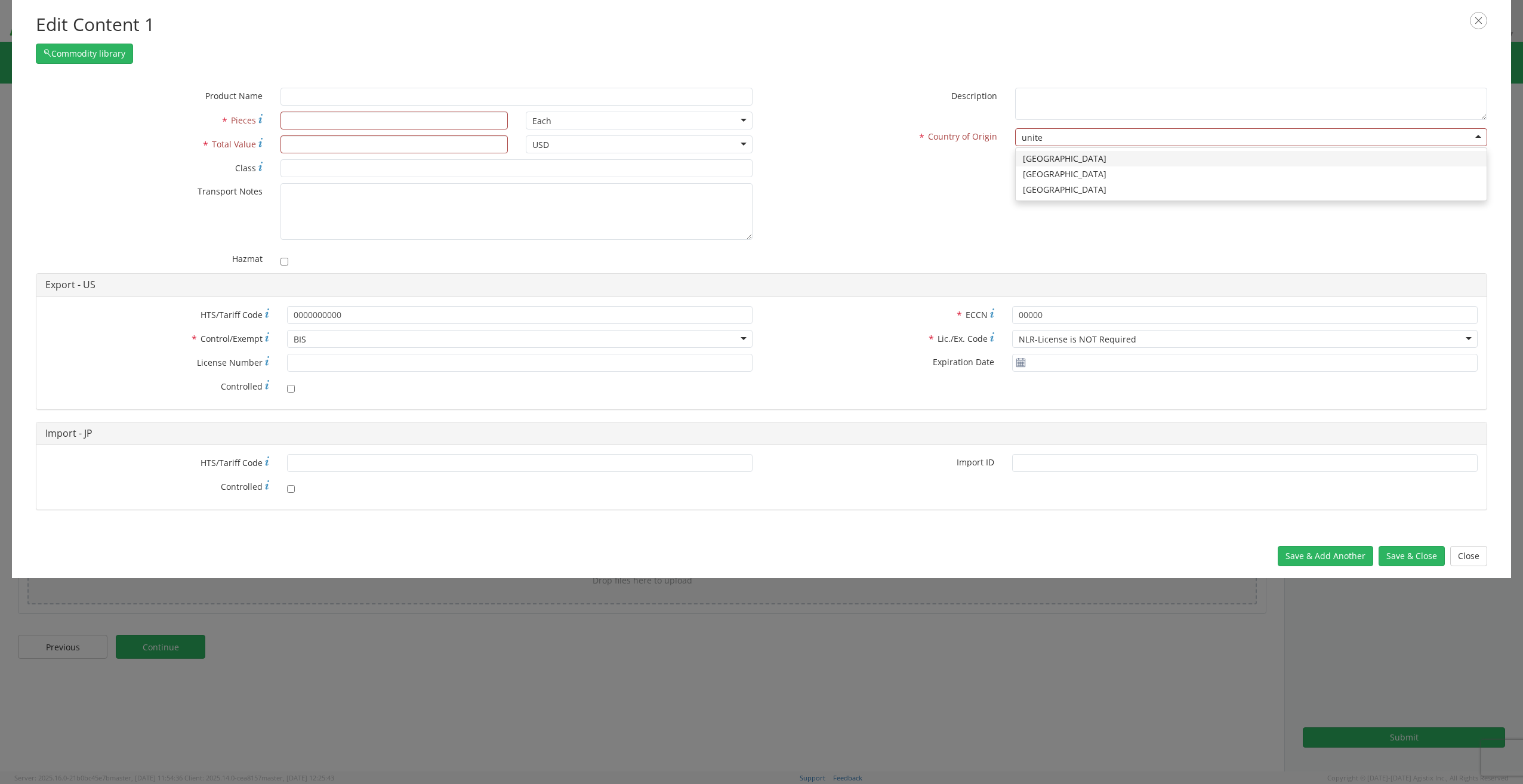
type input "united"
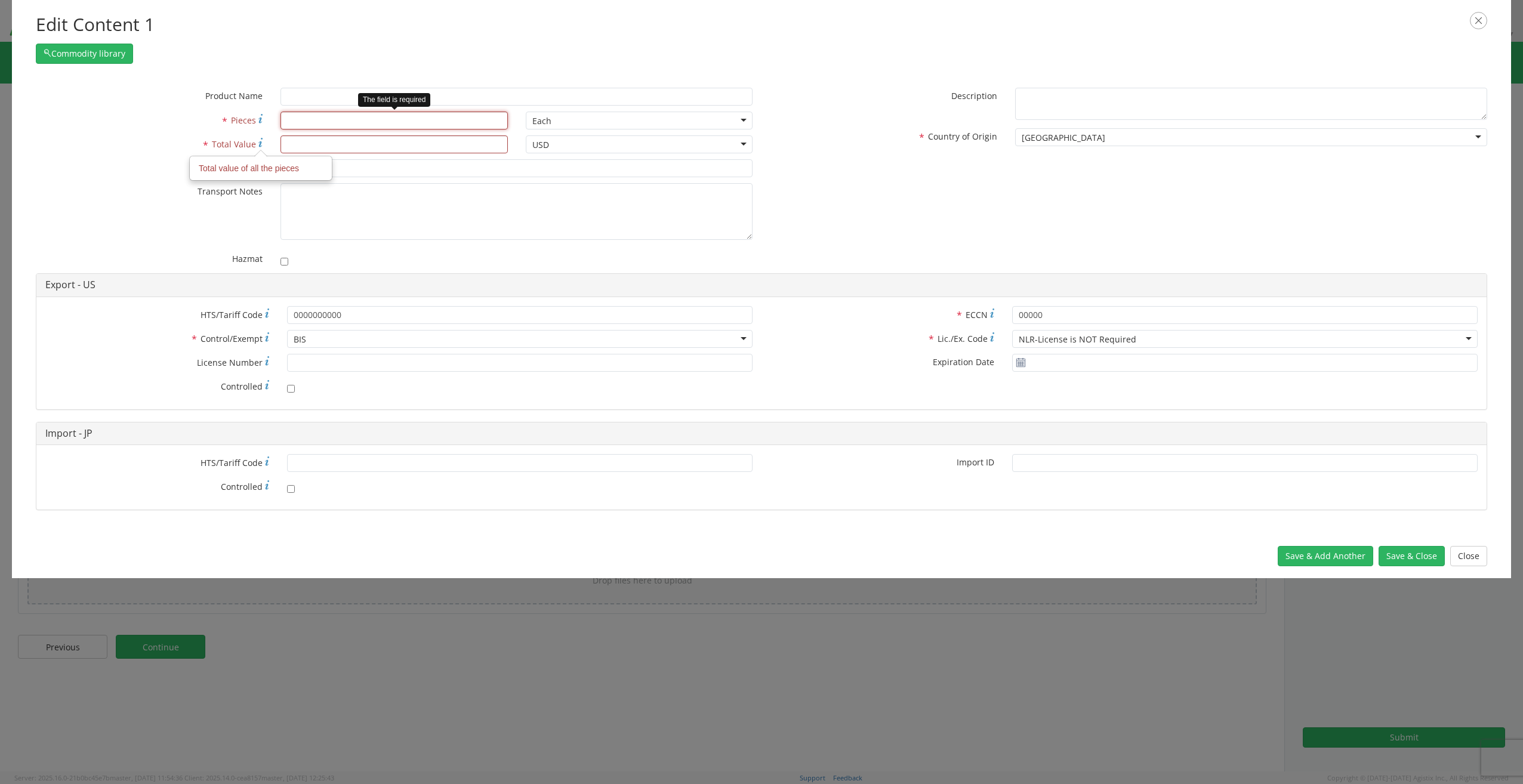
click at [306, 122] on input "* Pieces" at bounding box center [394, 120] width 227 height 17
type input "1"
click at [439, 144] on input "* Total Value" at bounding box center [394, 144] width 227 height 17
type input "1"
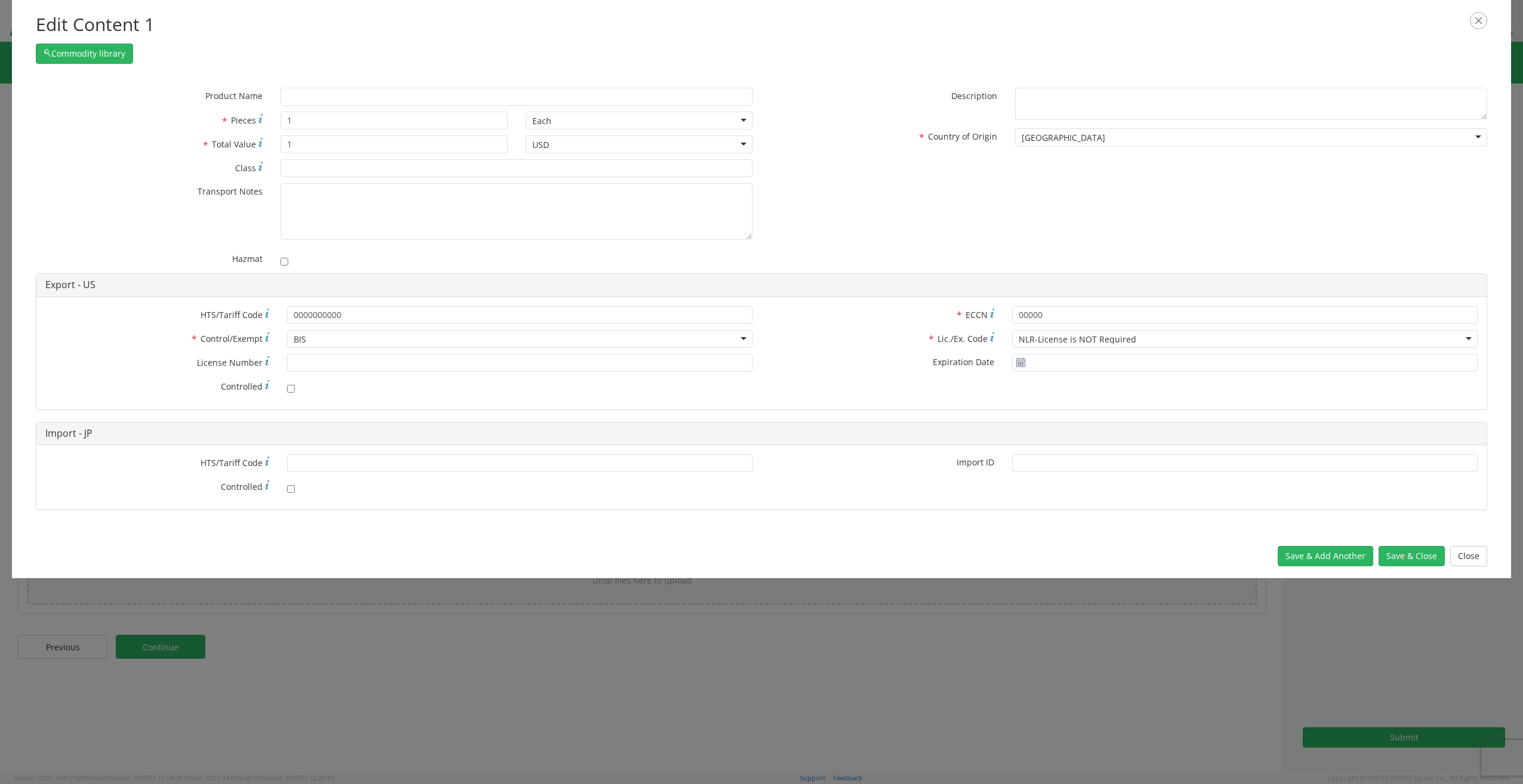
click at [960, 249] on div "* Product Name * Pieces 1 Each Each Bag Blister Pack Bottle Capsule Carton Cent…" at bounding box center [761, 180] width 1470 height 186
click at [1426, 561] on button "Save & Close" at bounding box center [1411, 556] width 66 height 20
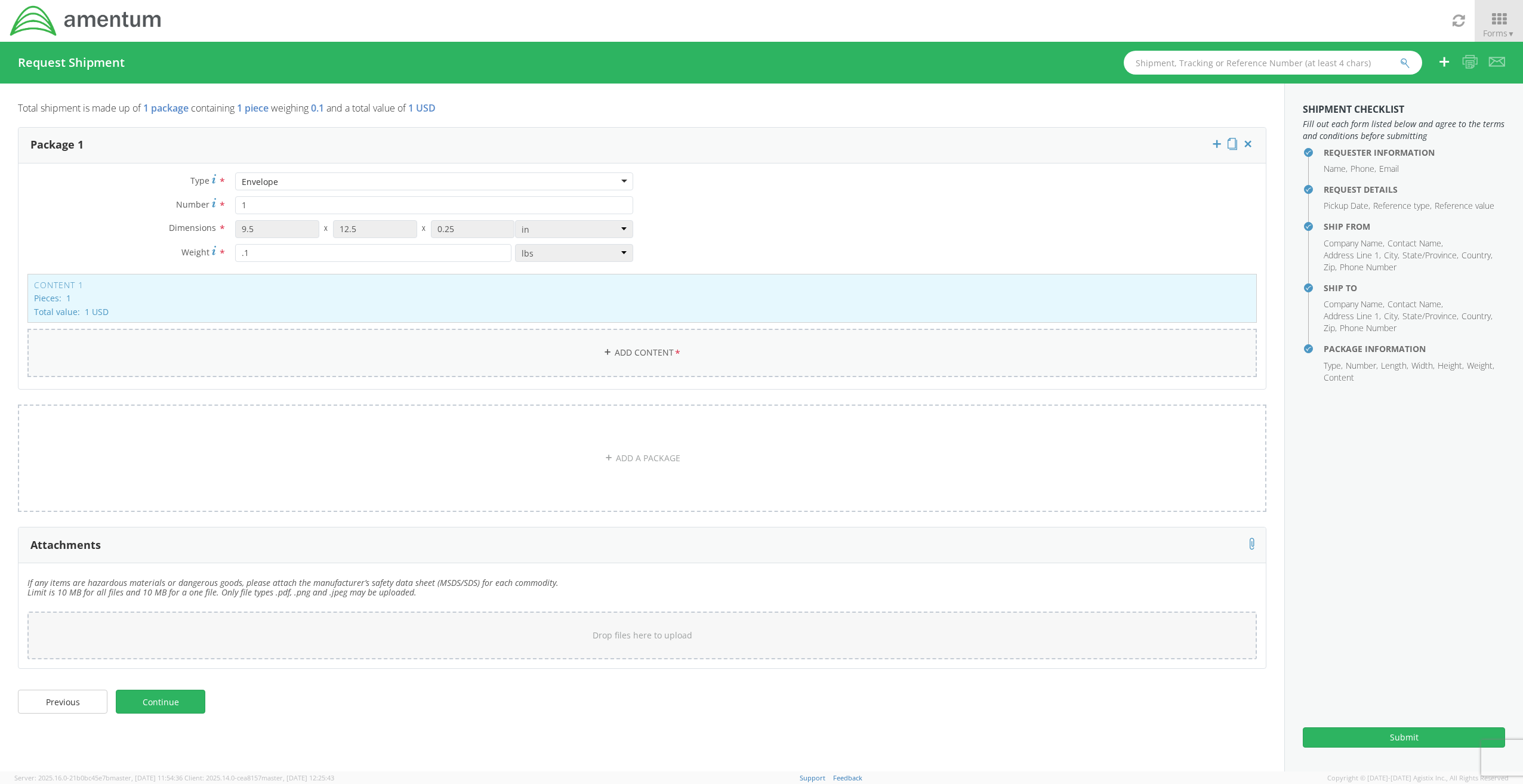
click at [729, 359] on link "Add Content *" at bounding box center [642, 353] width 1230 height 48
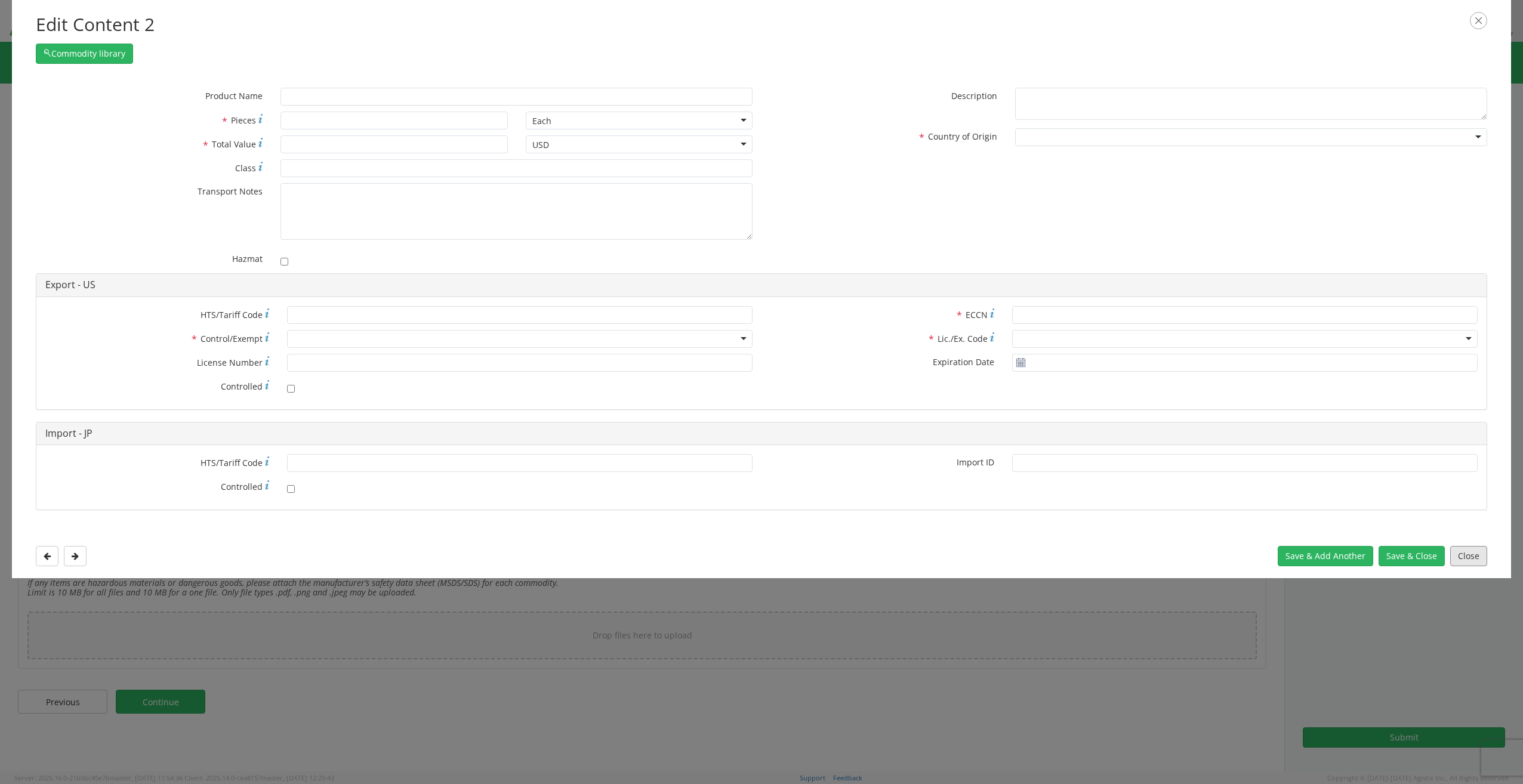
click at [1467, 550] on button "Close" at bounding box center [1469, 556] width 37 height 20
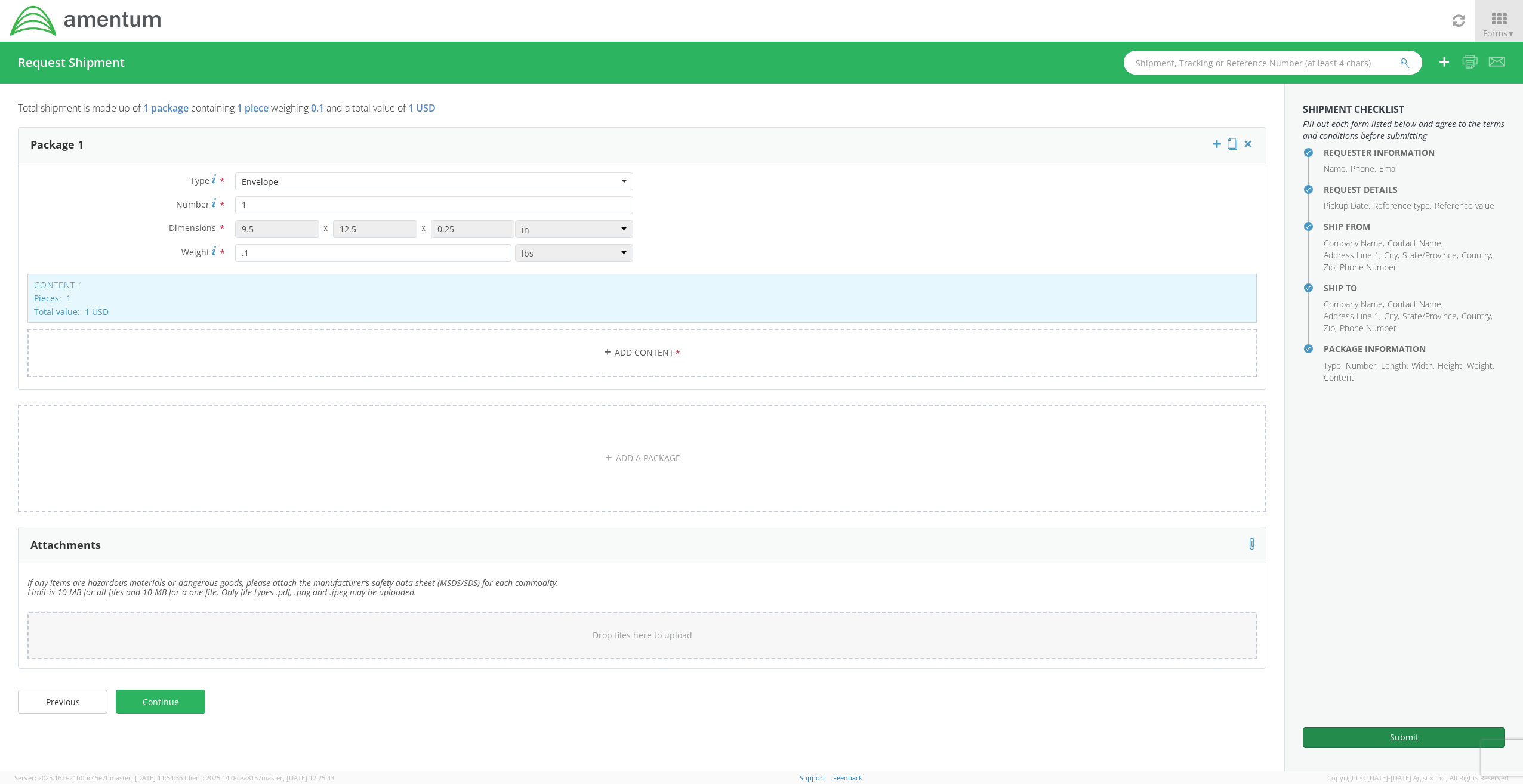
click at [1416, 739] on button "Submit" at bounding box center [1404, 737] width 203 height 20
